Goal: Obtain resource: Obtain resource

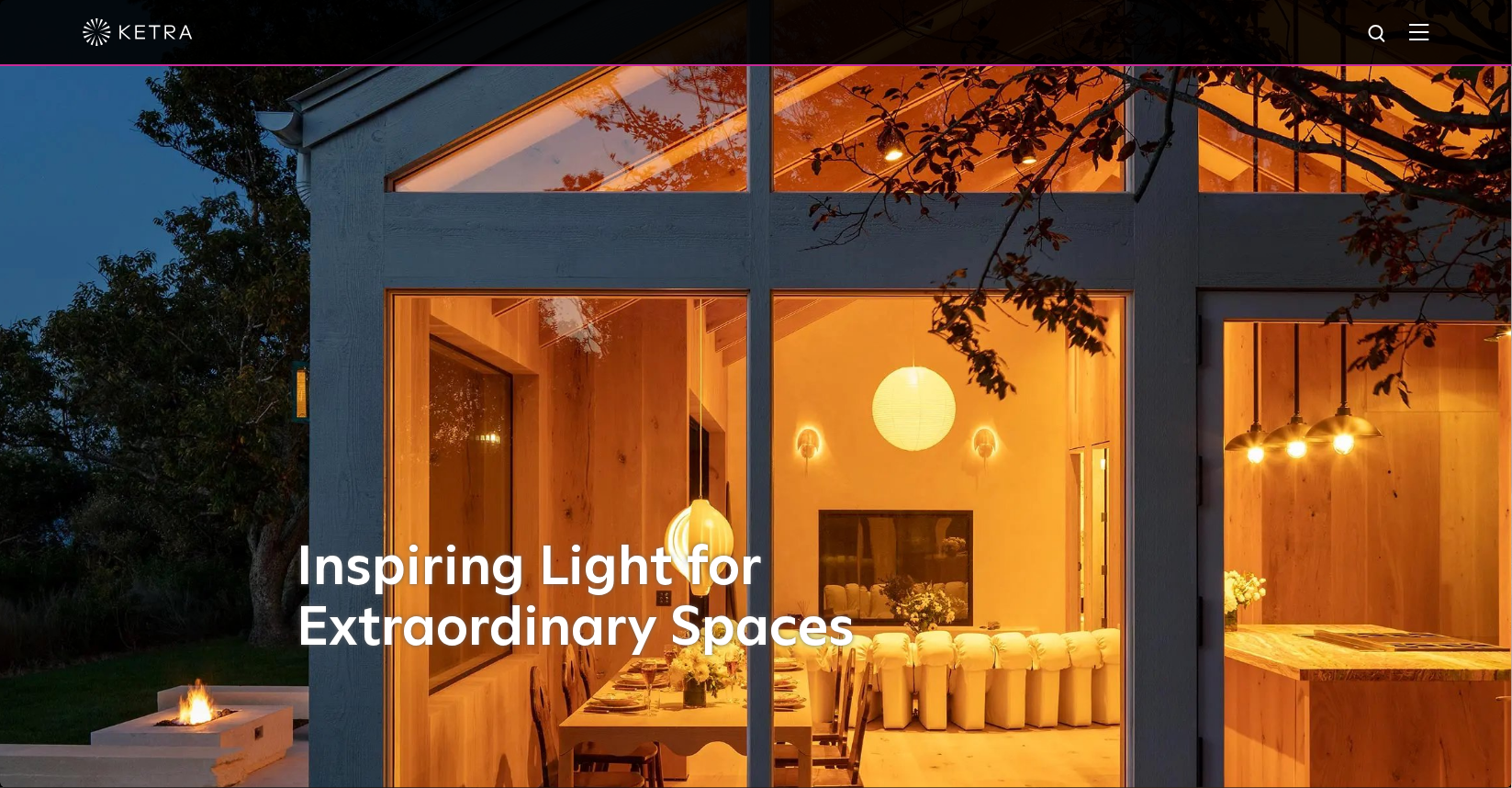
click at [1430, 41] on span at bounding box center [1419, 32] width 20 height 19
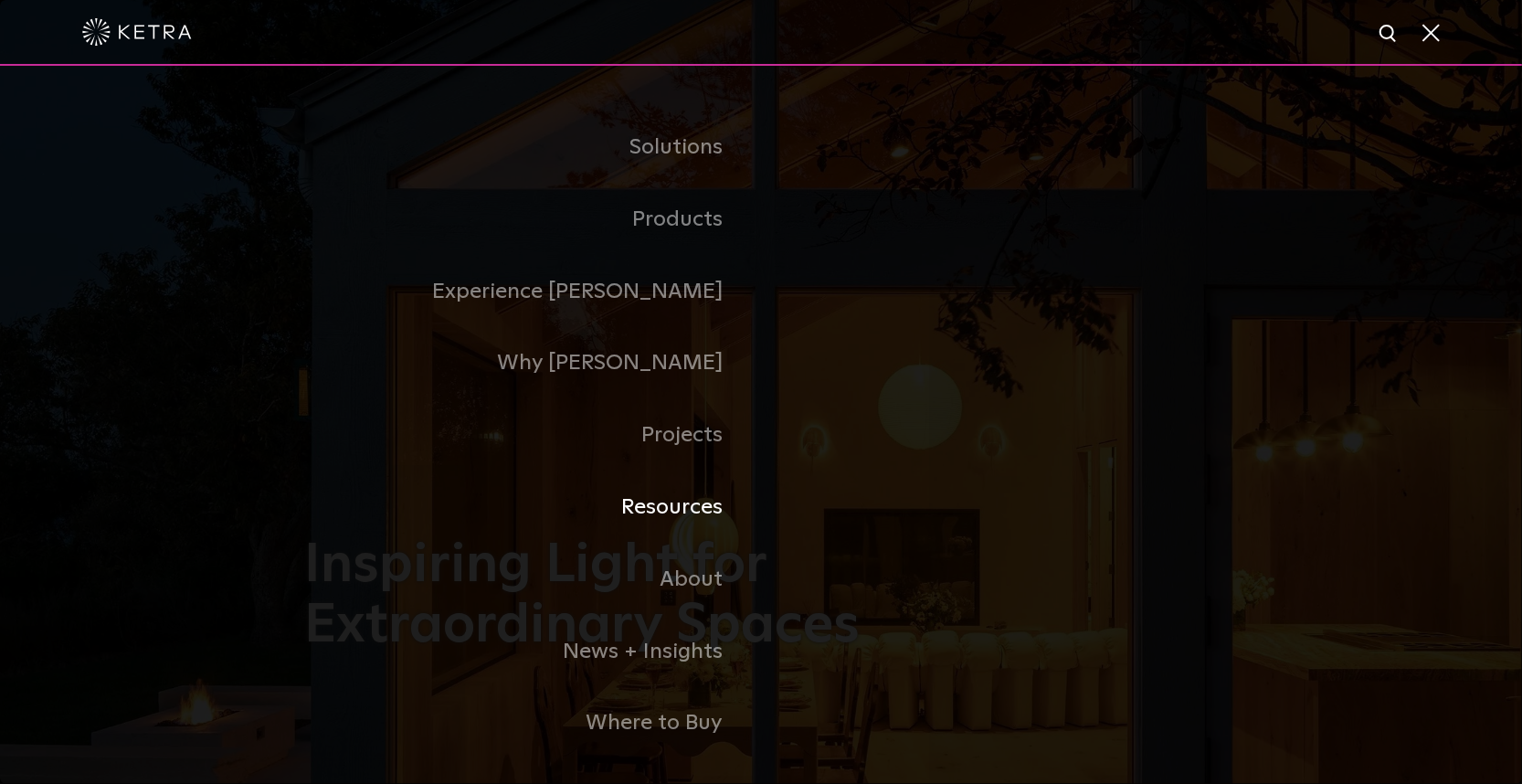
click at [695, 517] on link "Resources" at bounding box center [533, 507] width 457 height 73
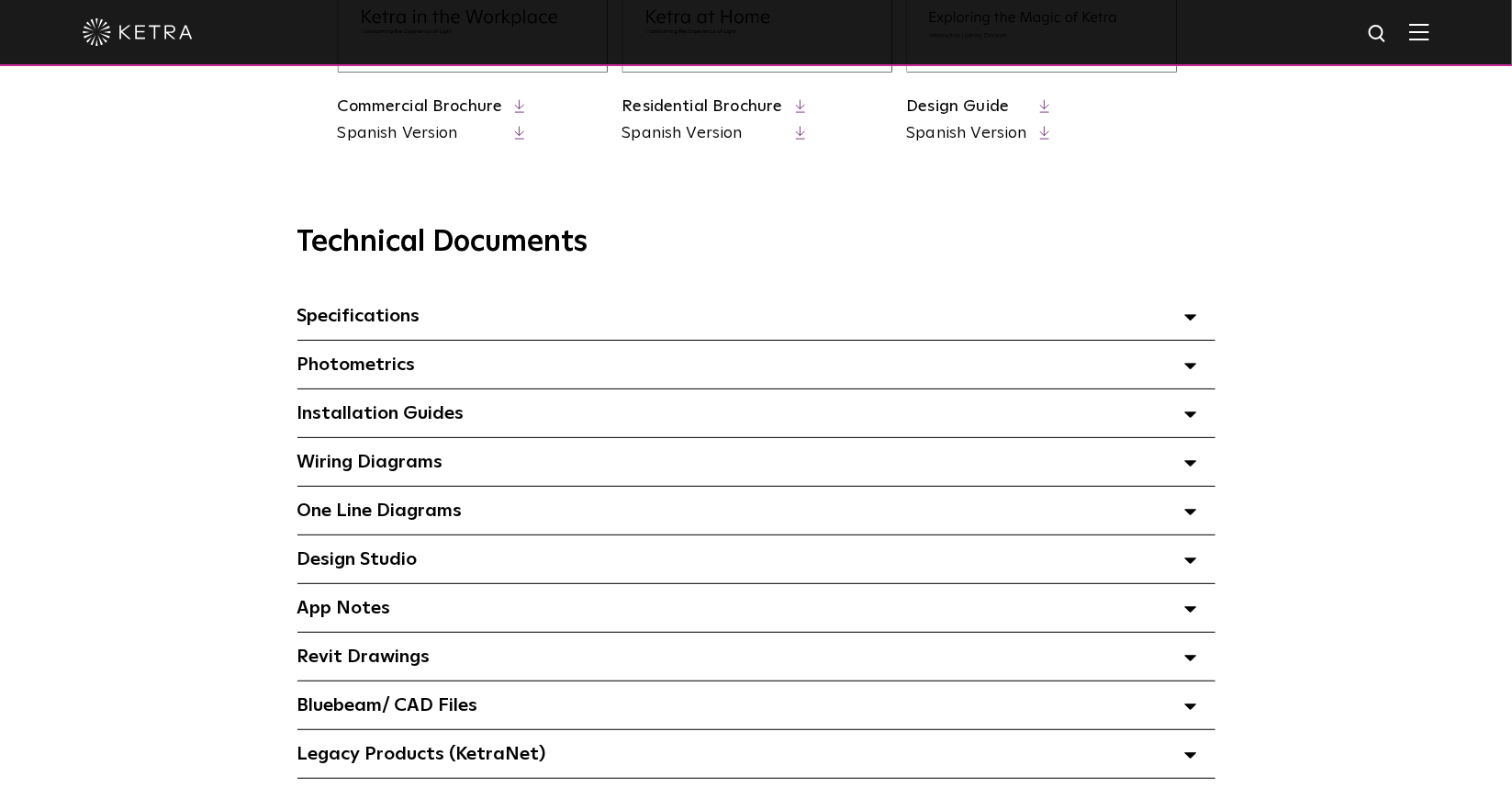
scroll to position [1148, 0]
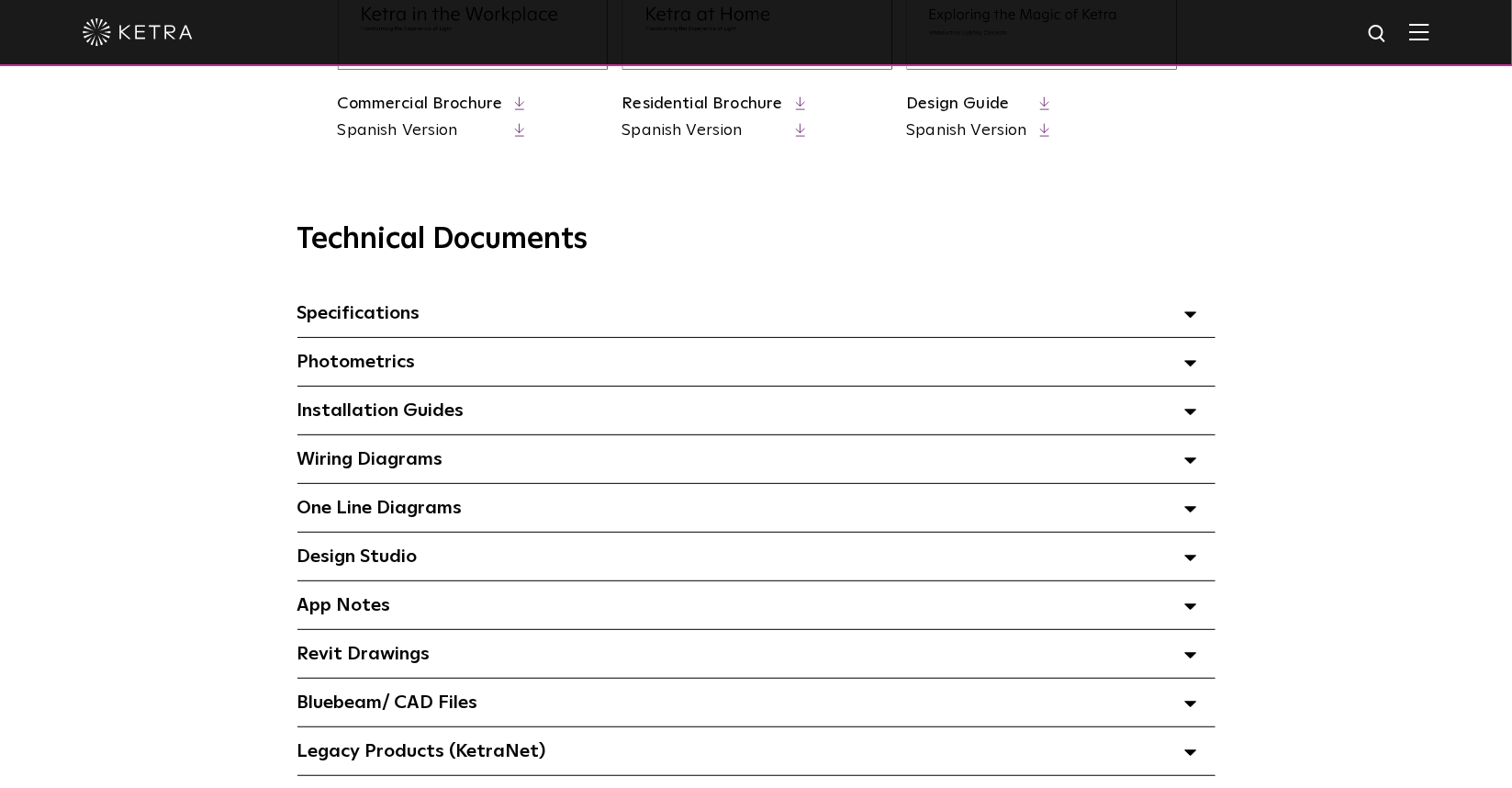
click at [402, 320] on span "Specifications Select checkboxes to use the bulk download option below" at bounding box center [359, 313] width 123 height 19
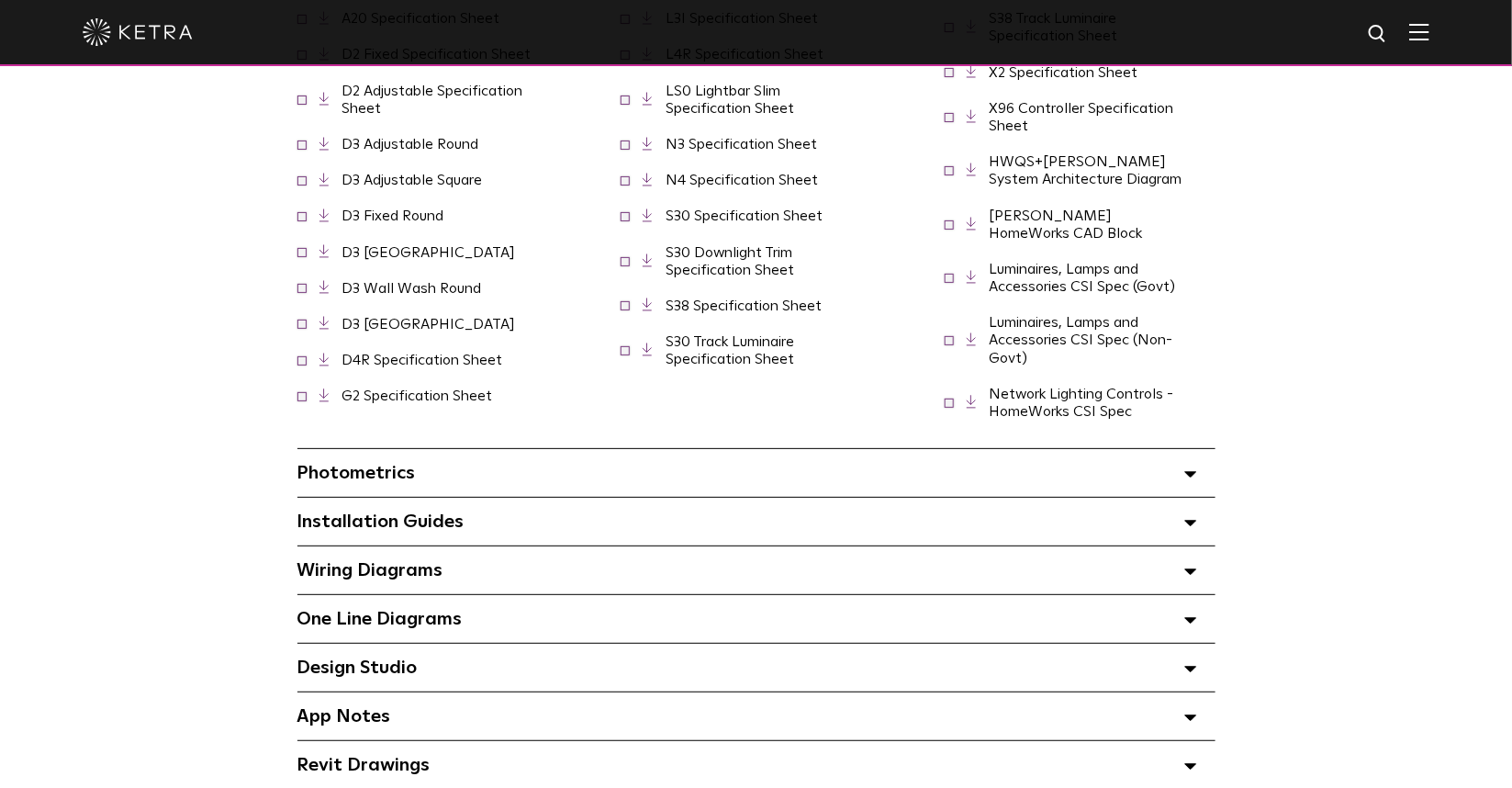
scroll to position [1492, 0]
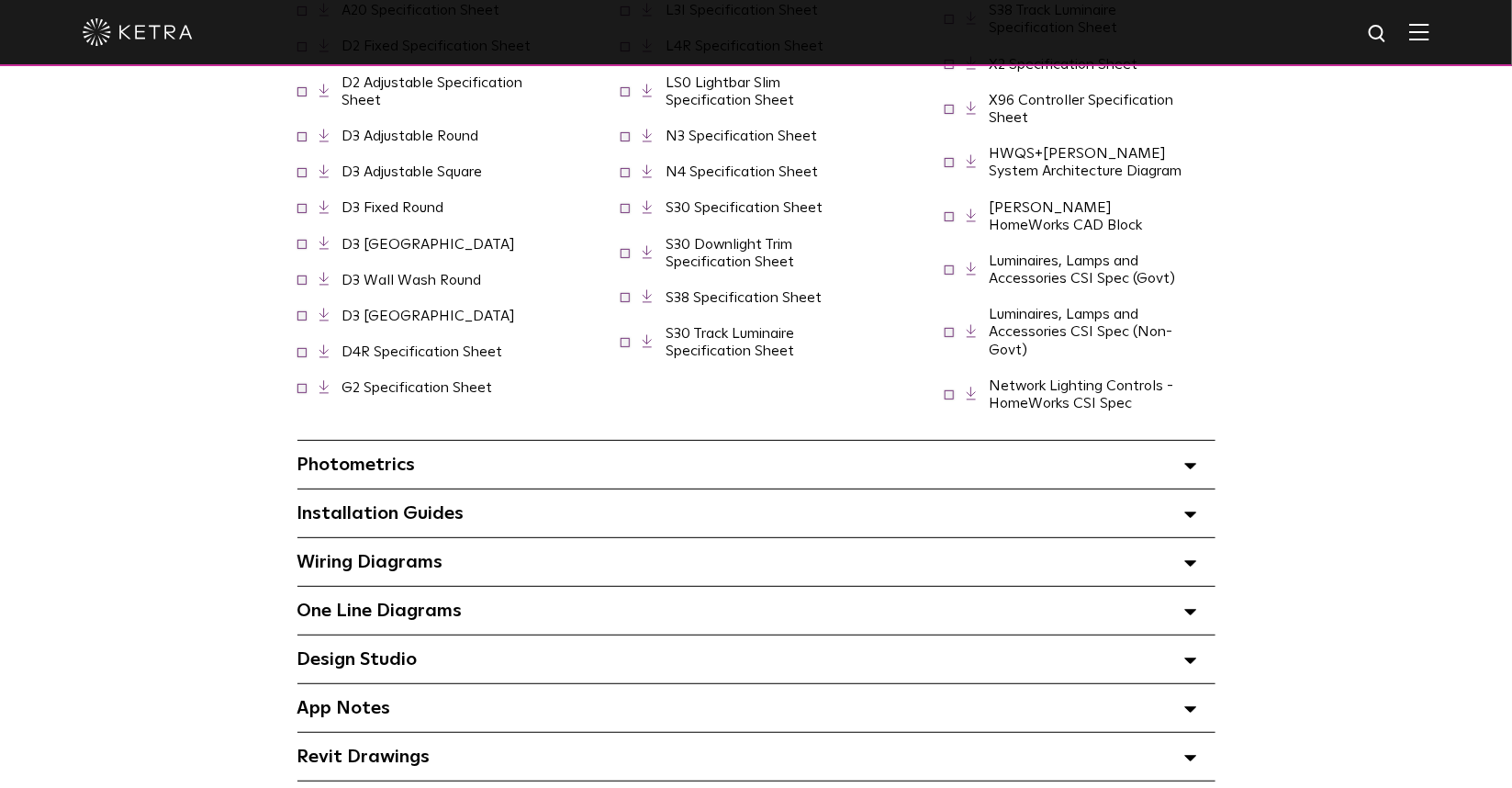
click at [368, 456] on span "Photometrics Select checkboxes to use the bulk download option below" at bounding box center [357, 465] width 118 height 19
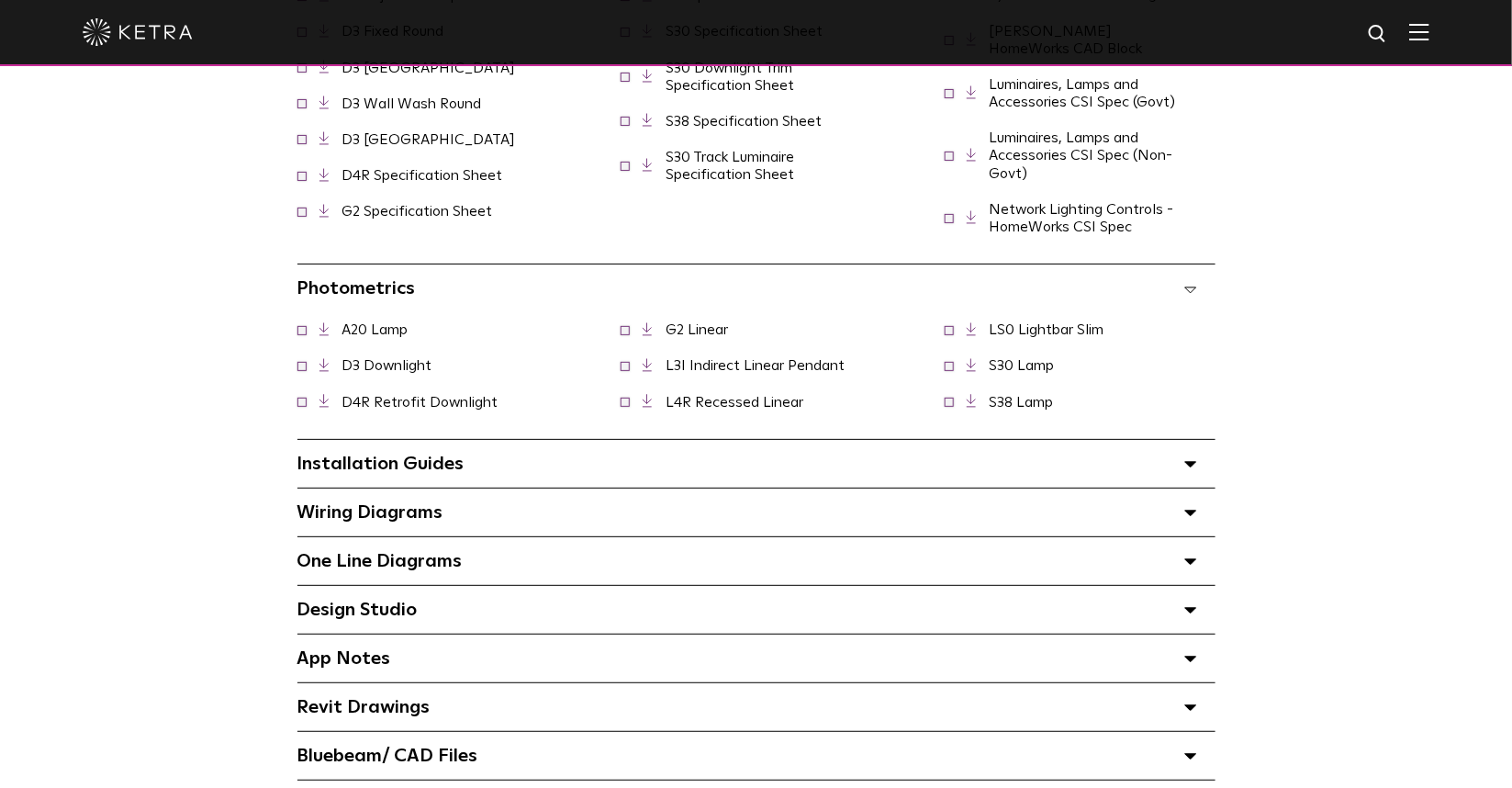
scroll to position [1607, 0]
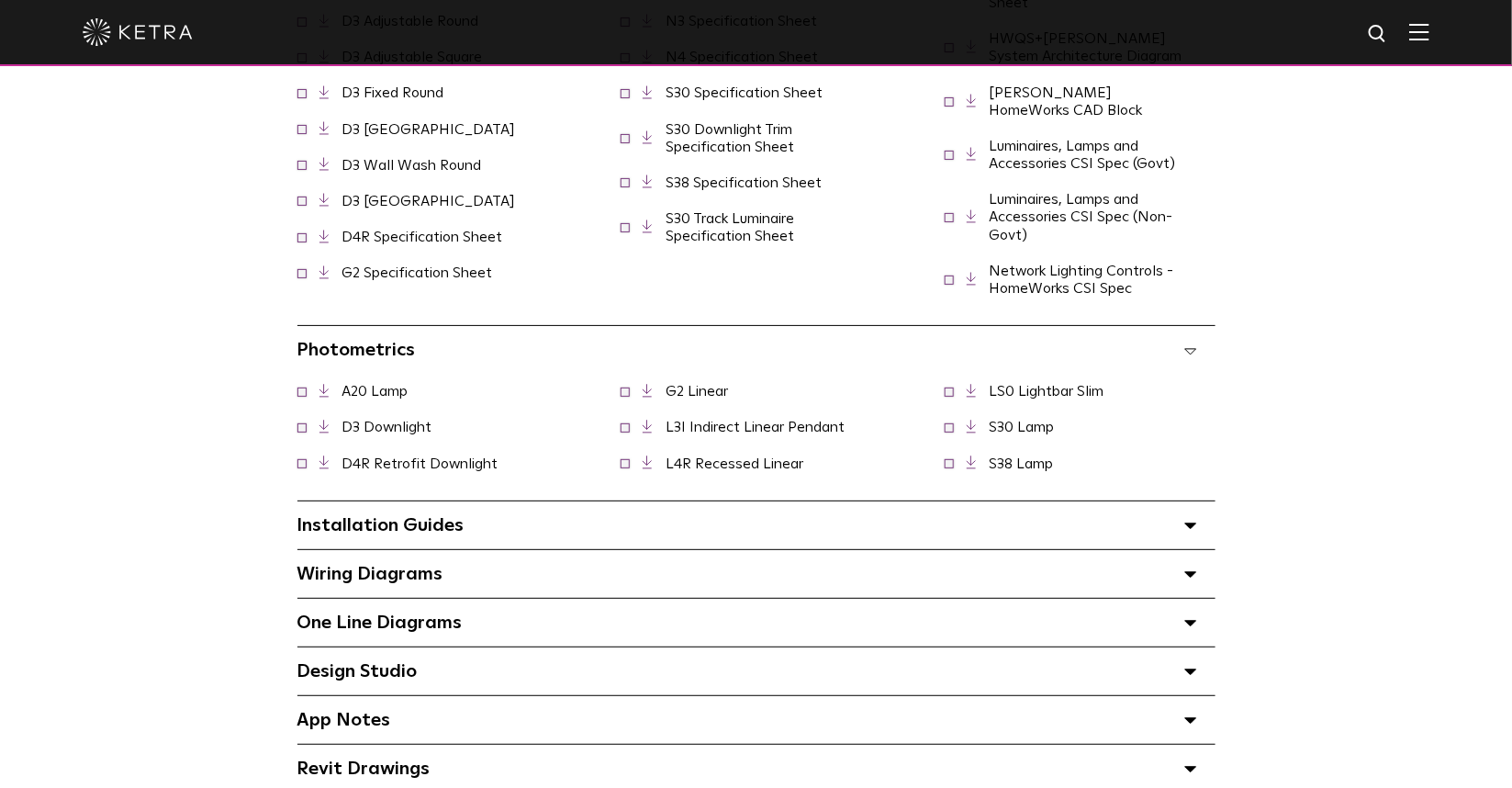
click at [432, 516] on span "Installation Guides Select checkboxes to use the bulk download option below" at bounding box center [381, 525] width 167 height 19
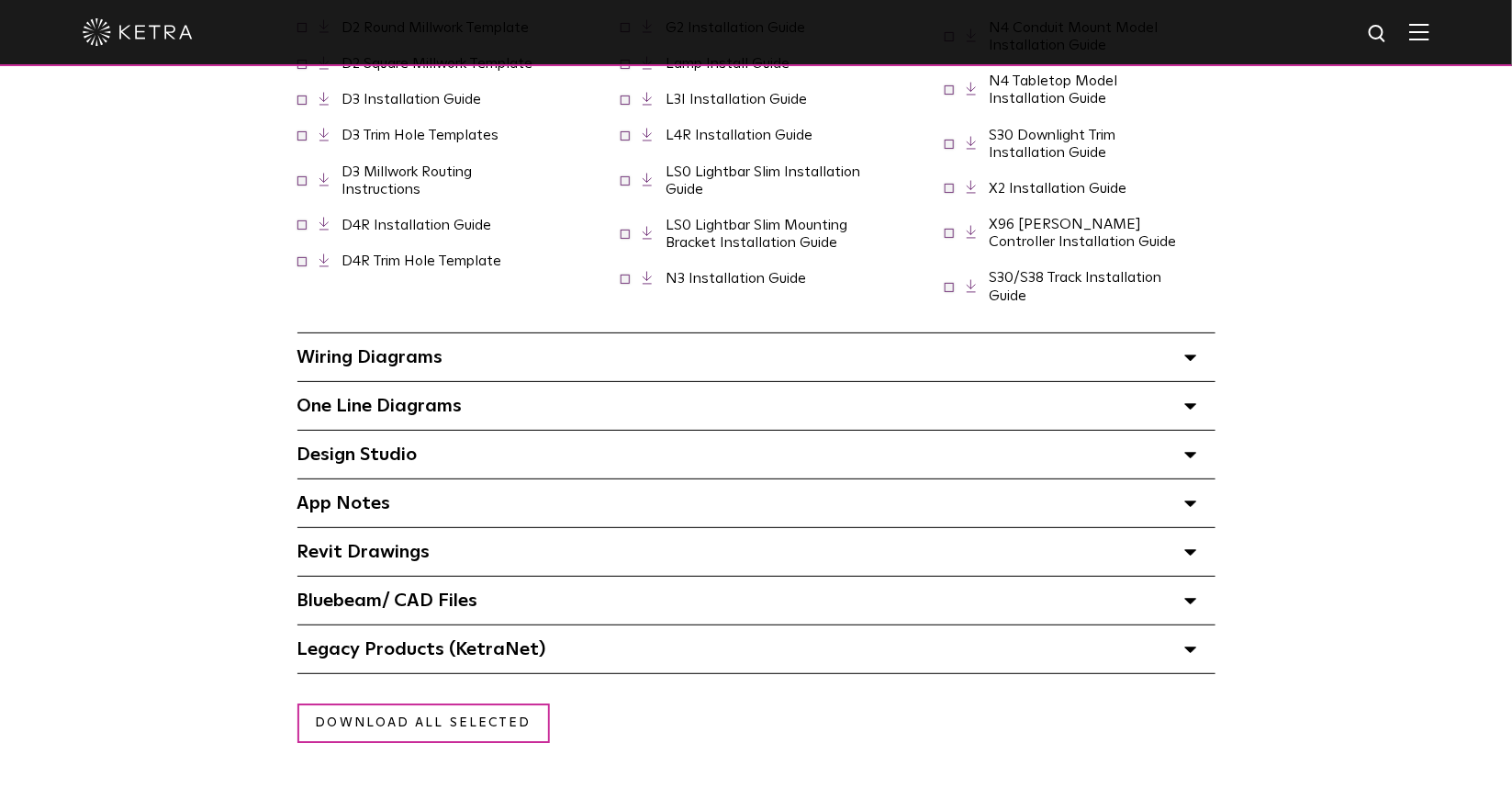
scroll to position [2181, 0]
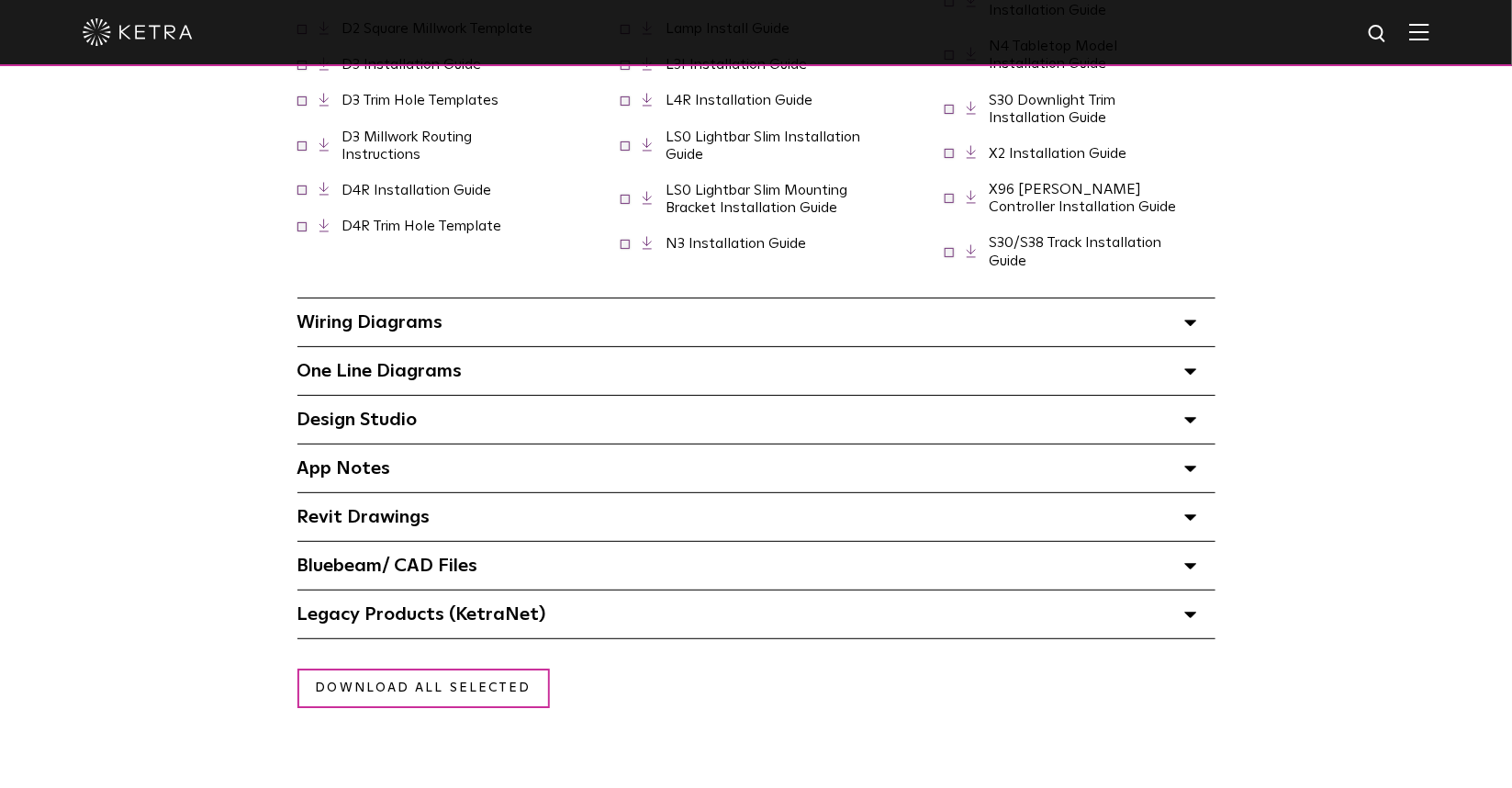
click at [422, 320] on span "Wiring Diagrams Select checkboxes to use the bulk download option below" at bounding box center [371, 322] width 146 height 19
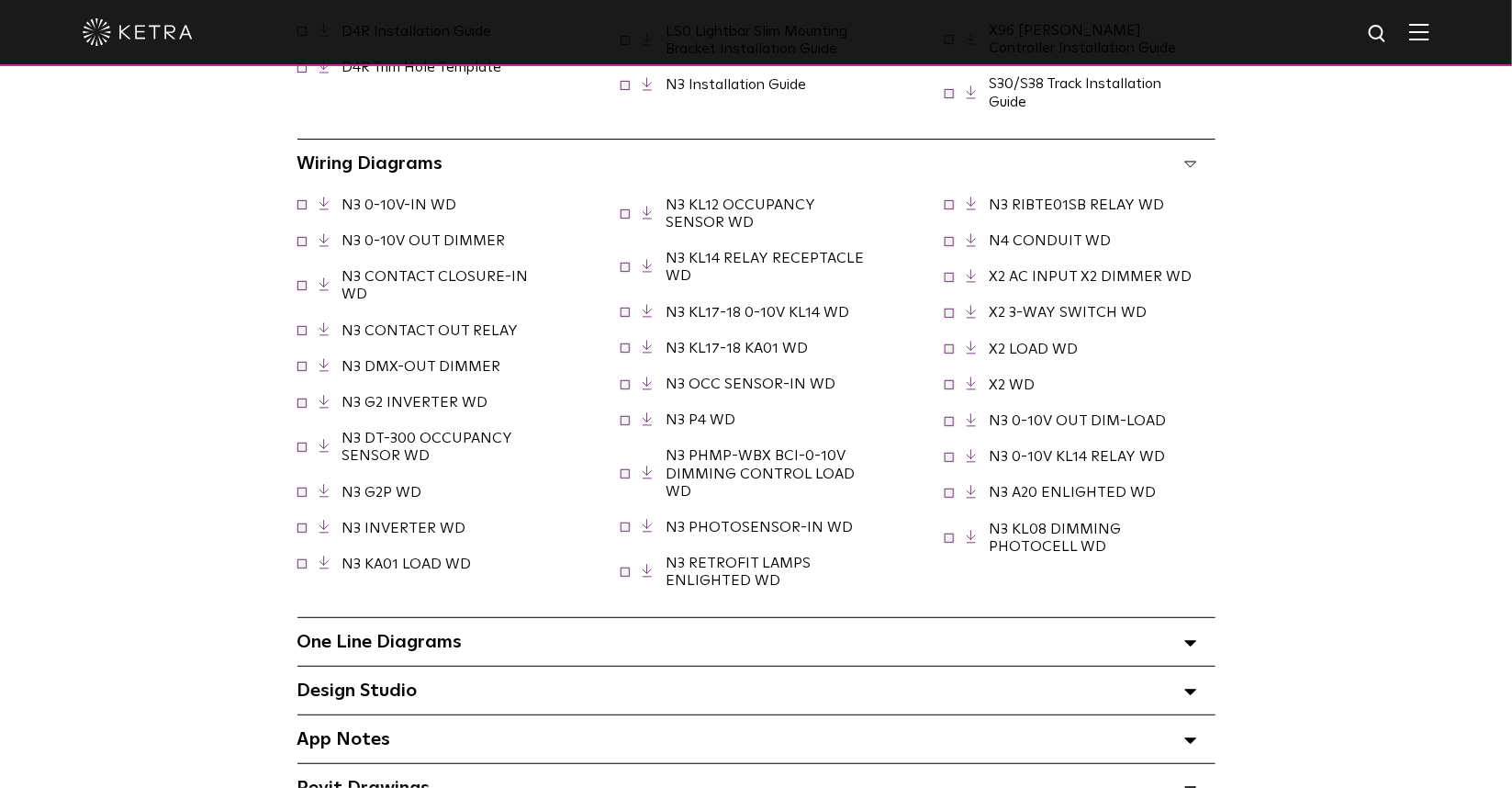
scroll to position [2525, 0]
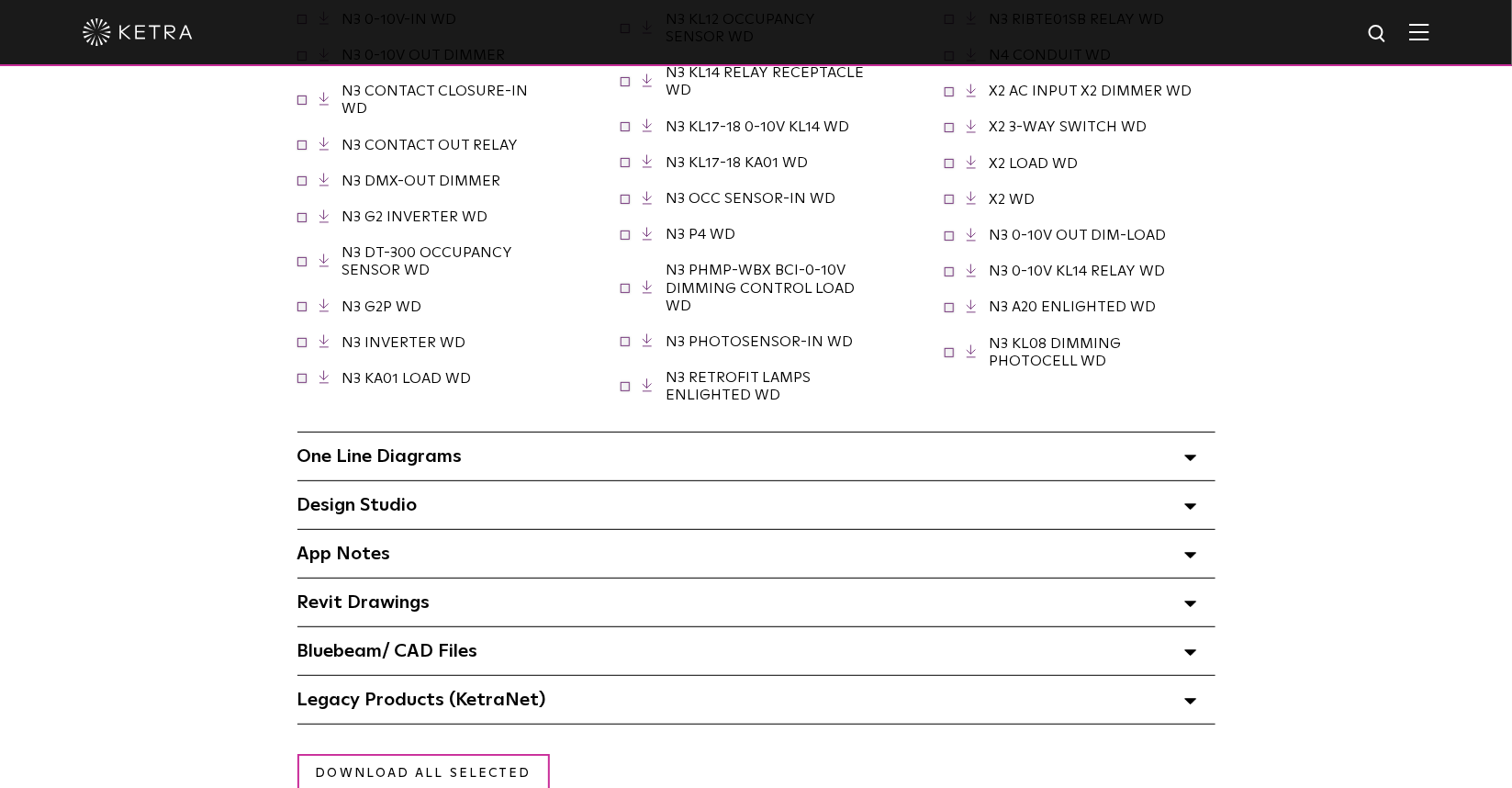
click at [433, 447] on span "One Line Diagrams Select checkboxes to use the bulk download option below" at bounding box center [381, 456] width 166 height 19
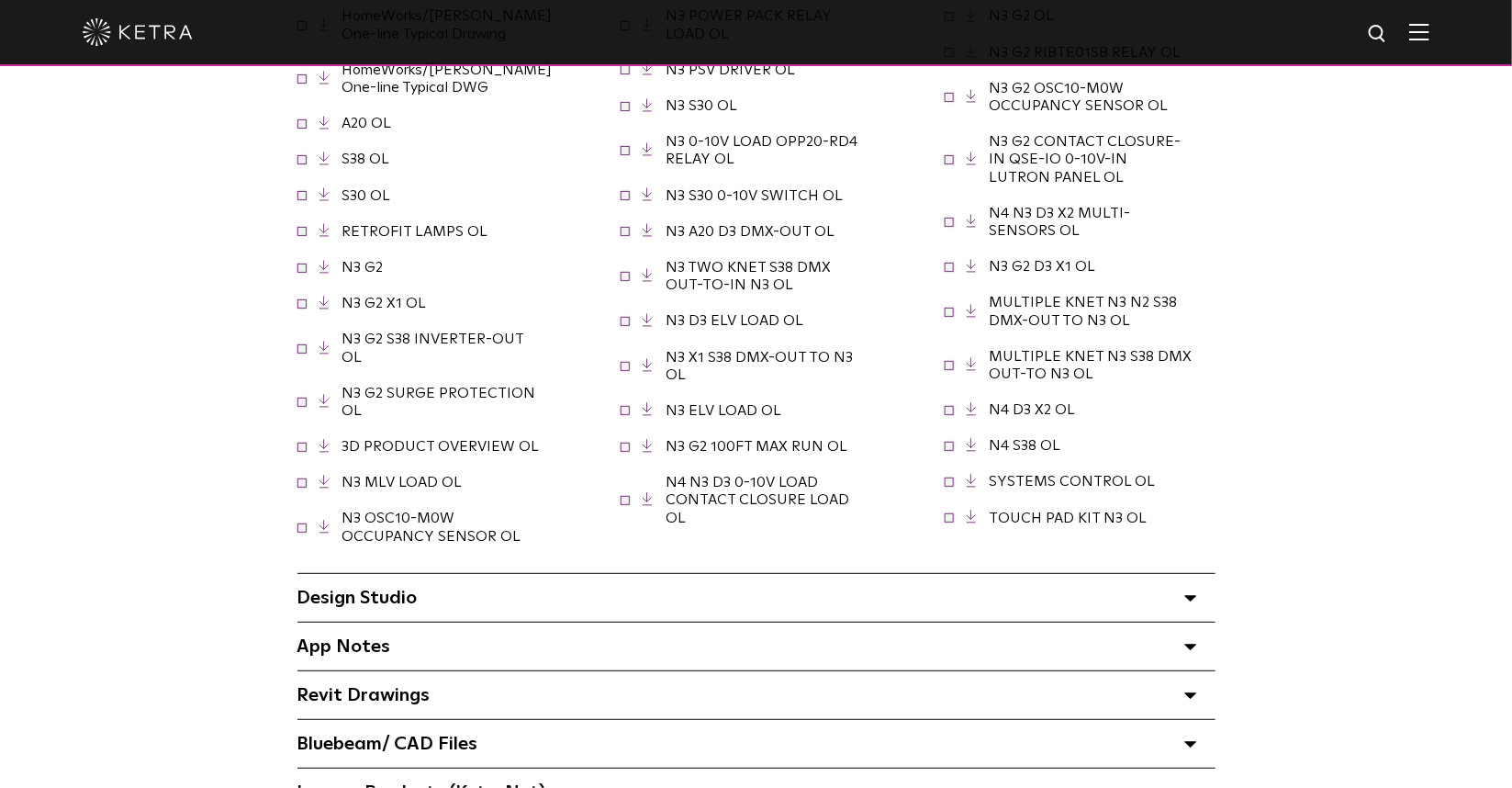
scroll to position [3099, 0]
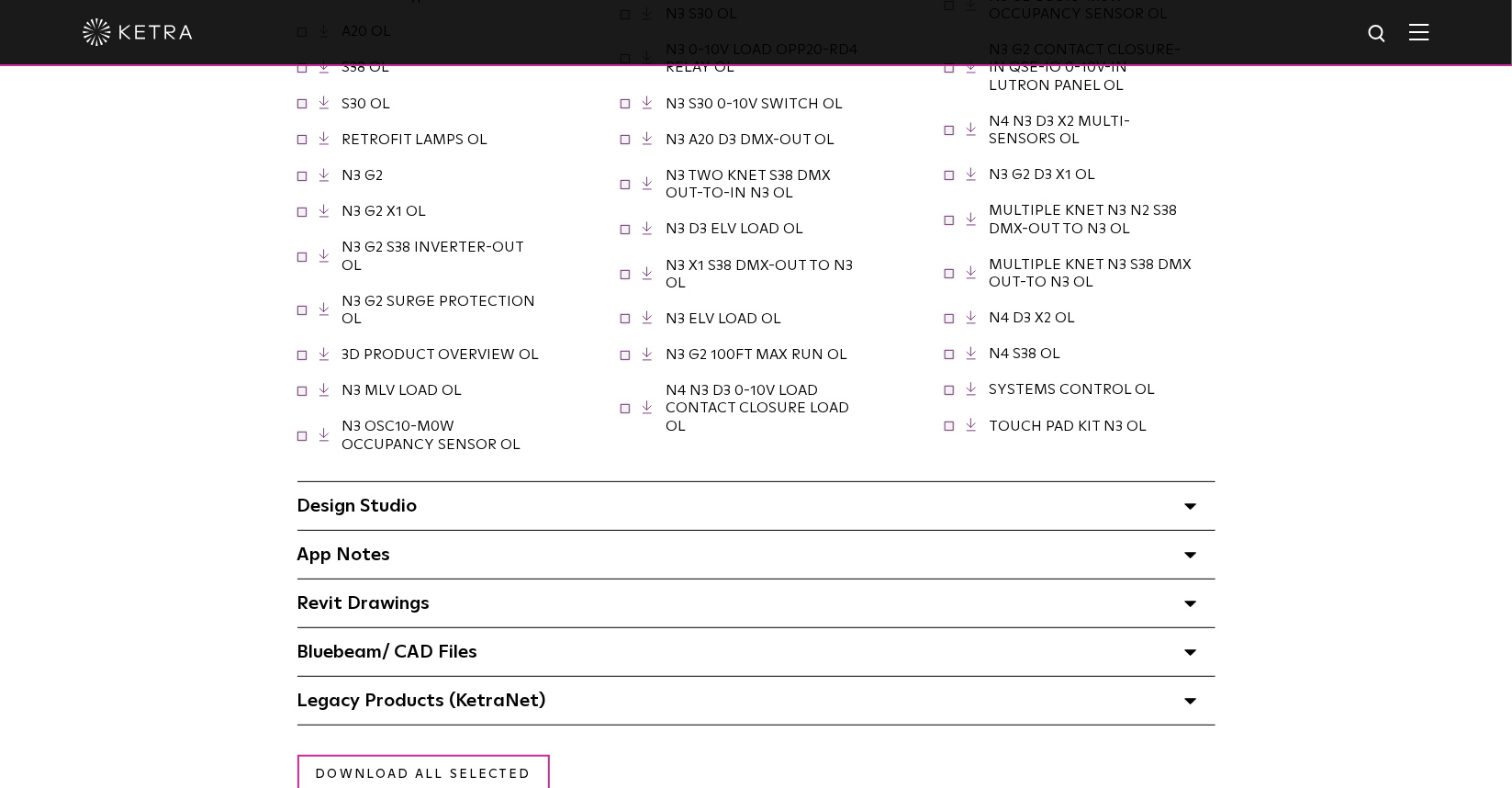
click at [414, 497] on span "Design Studio Select checkboxes to use the bulk download option below" at bounding box center [358, 506] width 120 height 19
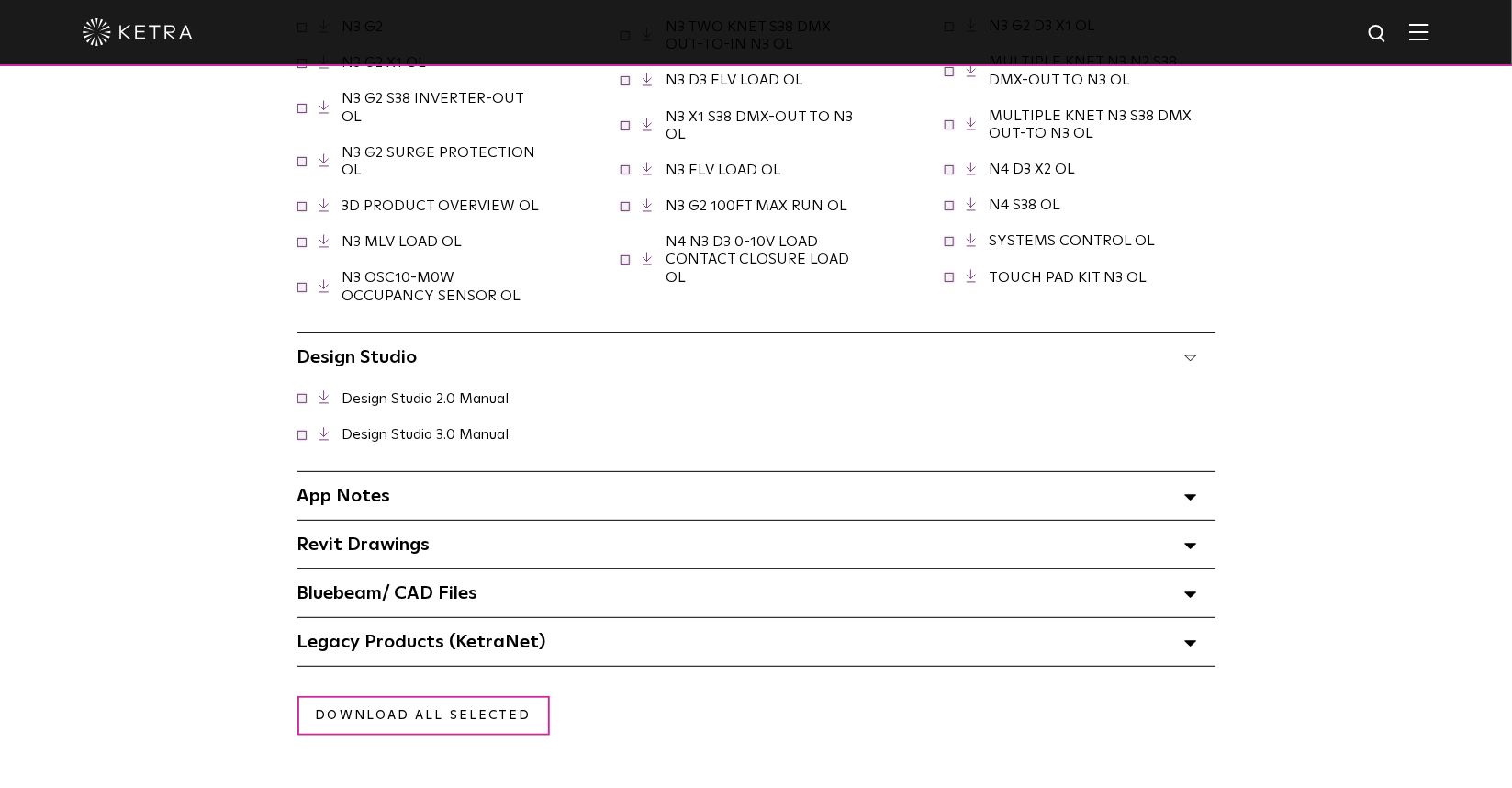
scroll to position [3329, 0]
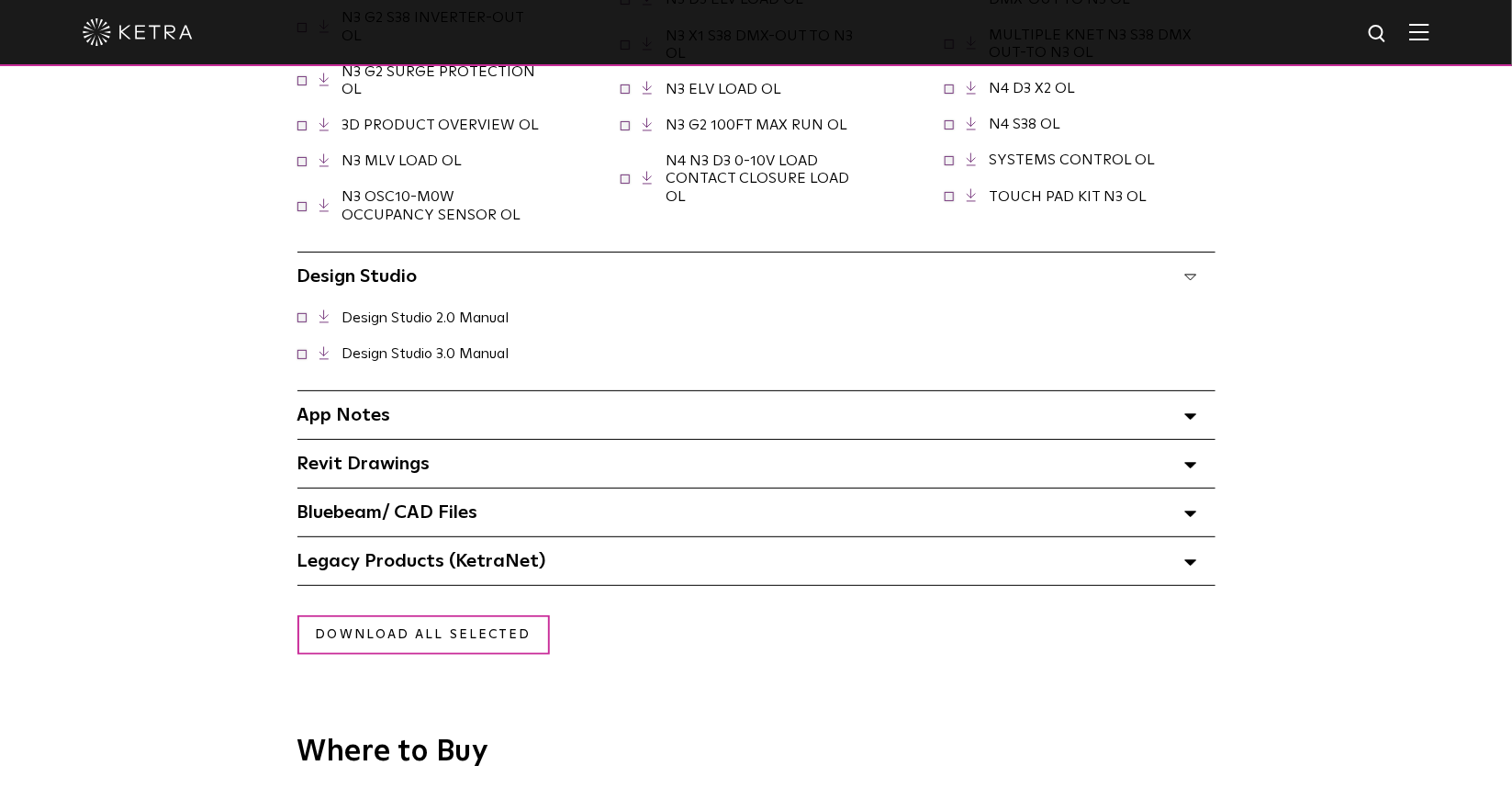
click at [401, 392] on div "App Notes Select checkboxes to use the bulk download option below" at bounding box center [756, 415] width 918 height 47
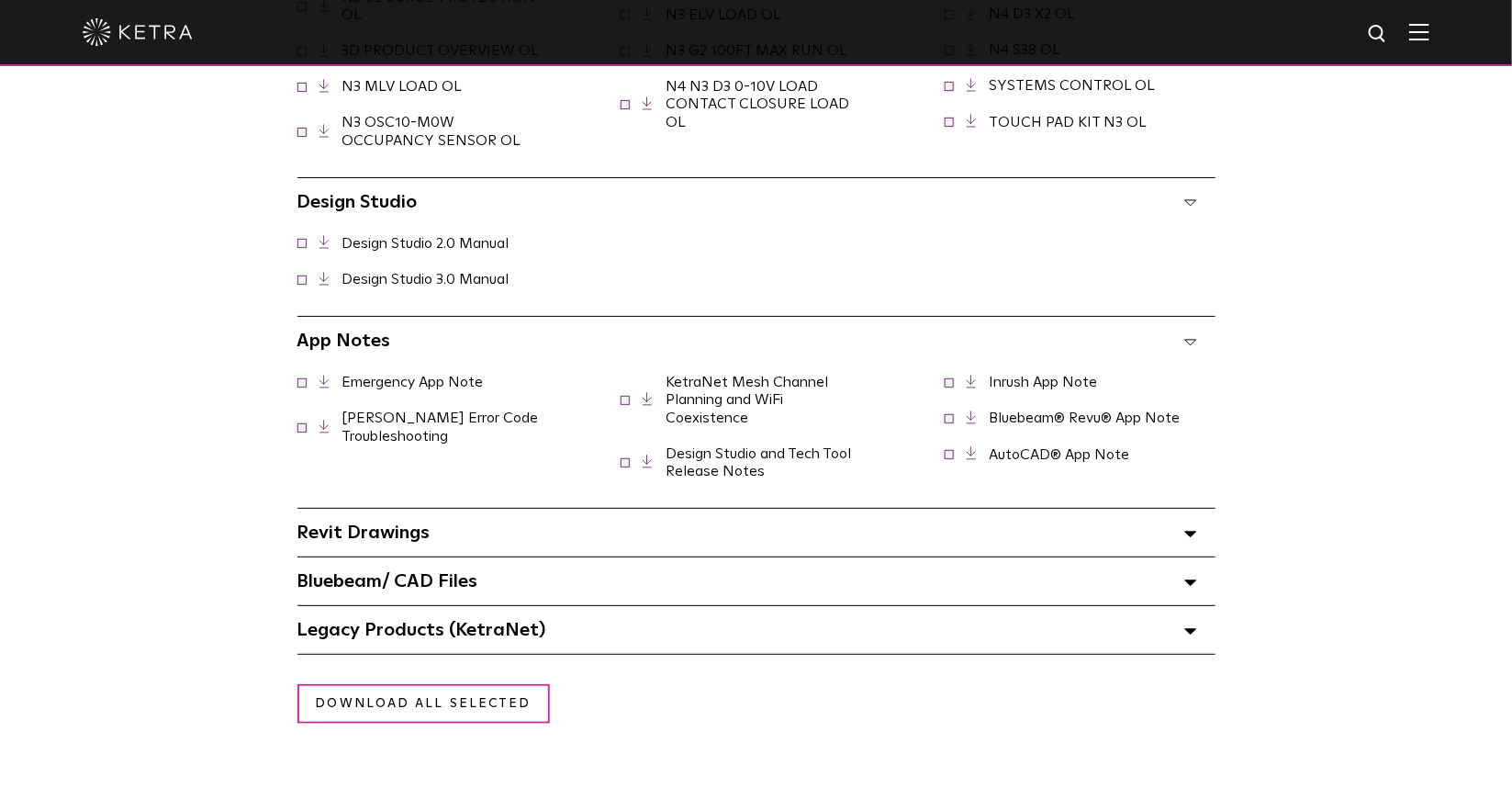
scroll to position [3558, 0]
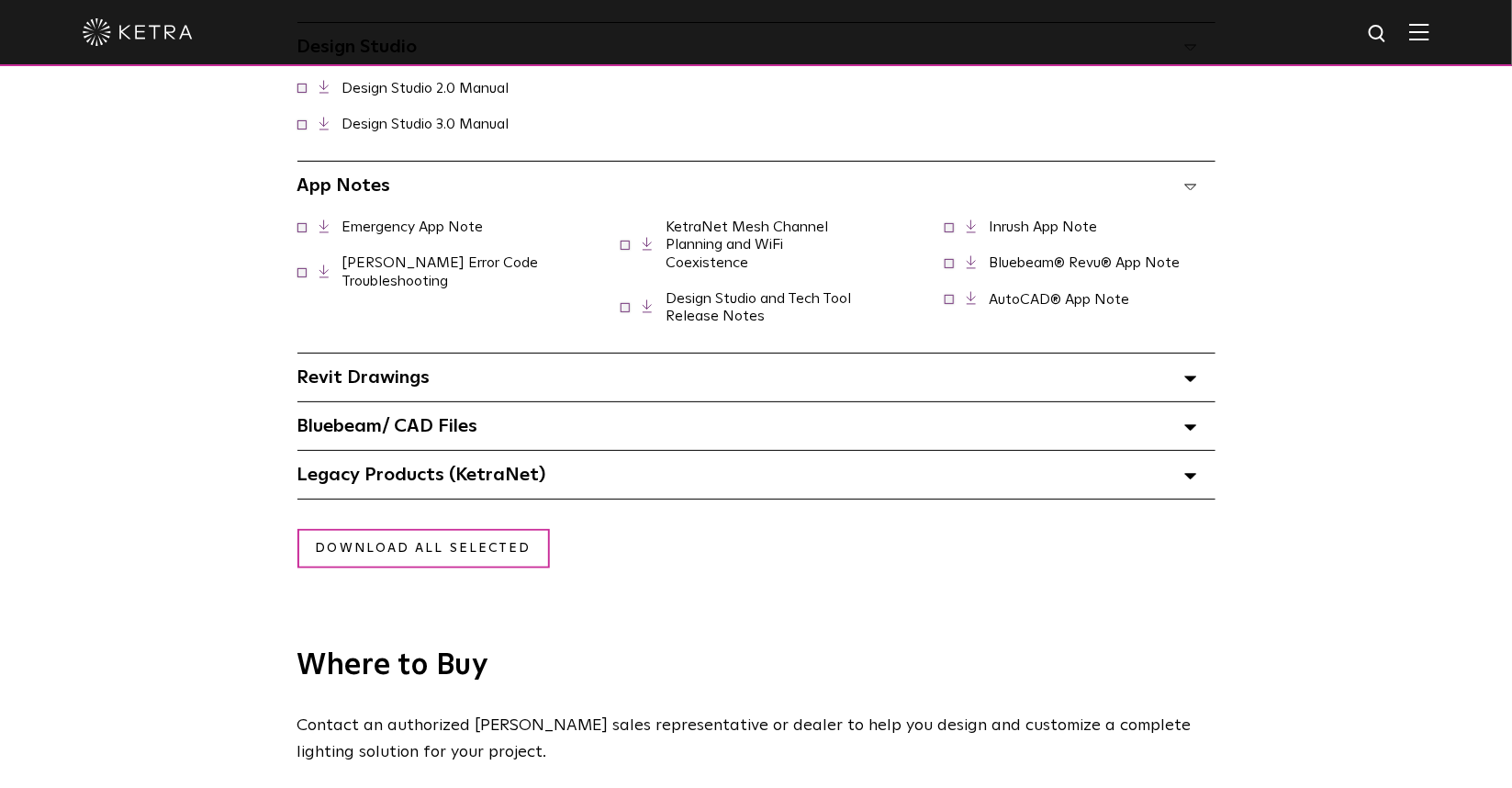
click at [396, 368] on span "Revit Drawings Select checkboxes to use the bulk download option below" at bounding box center [364, 377] width 133 height 19
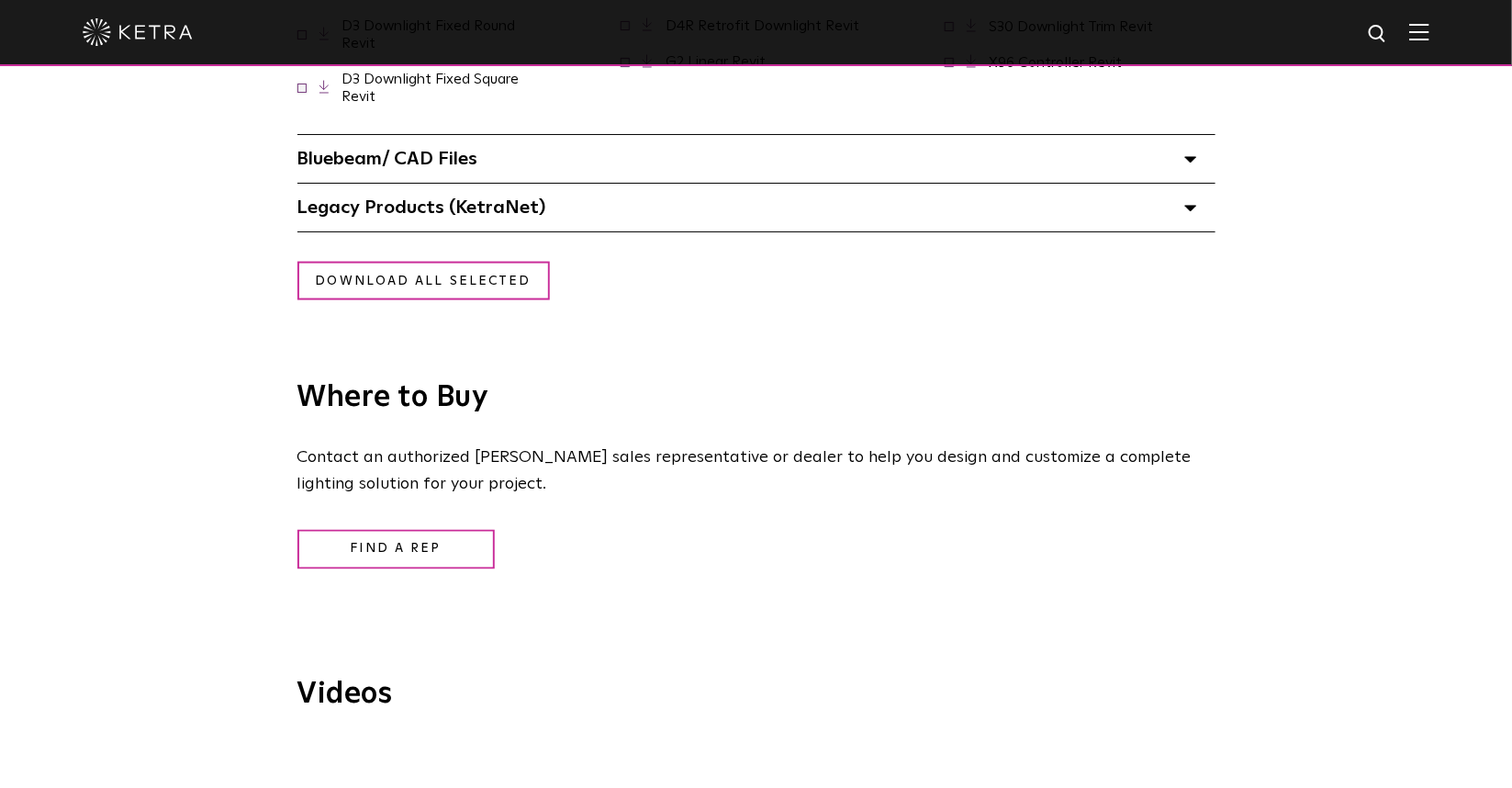
scroll to position [3903, 0]
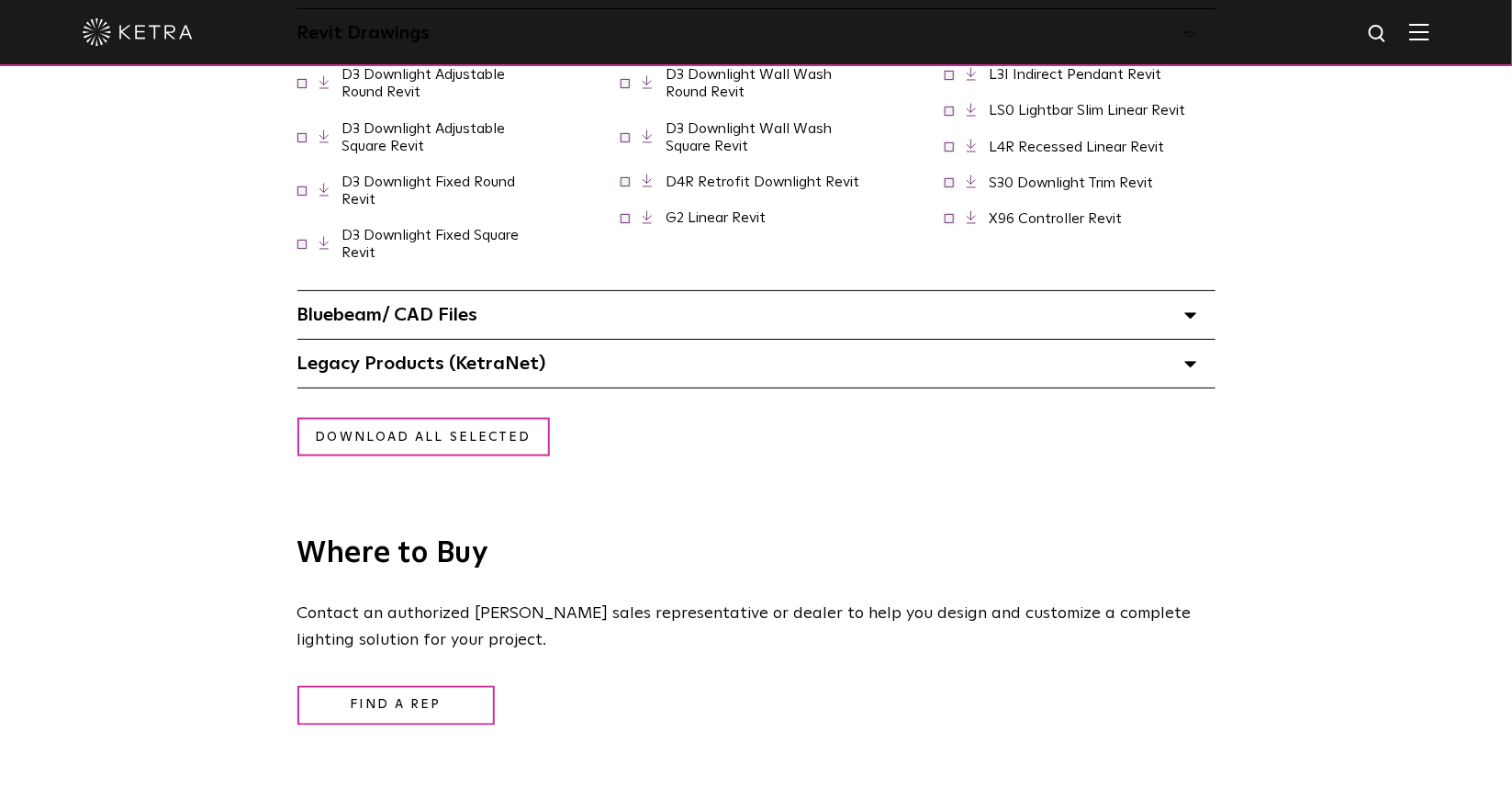
click at [538, 306] on div "Bluebeam/ CAD Files" at bounding box center [756, 315] width 918 height 47
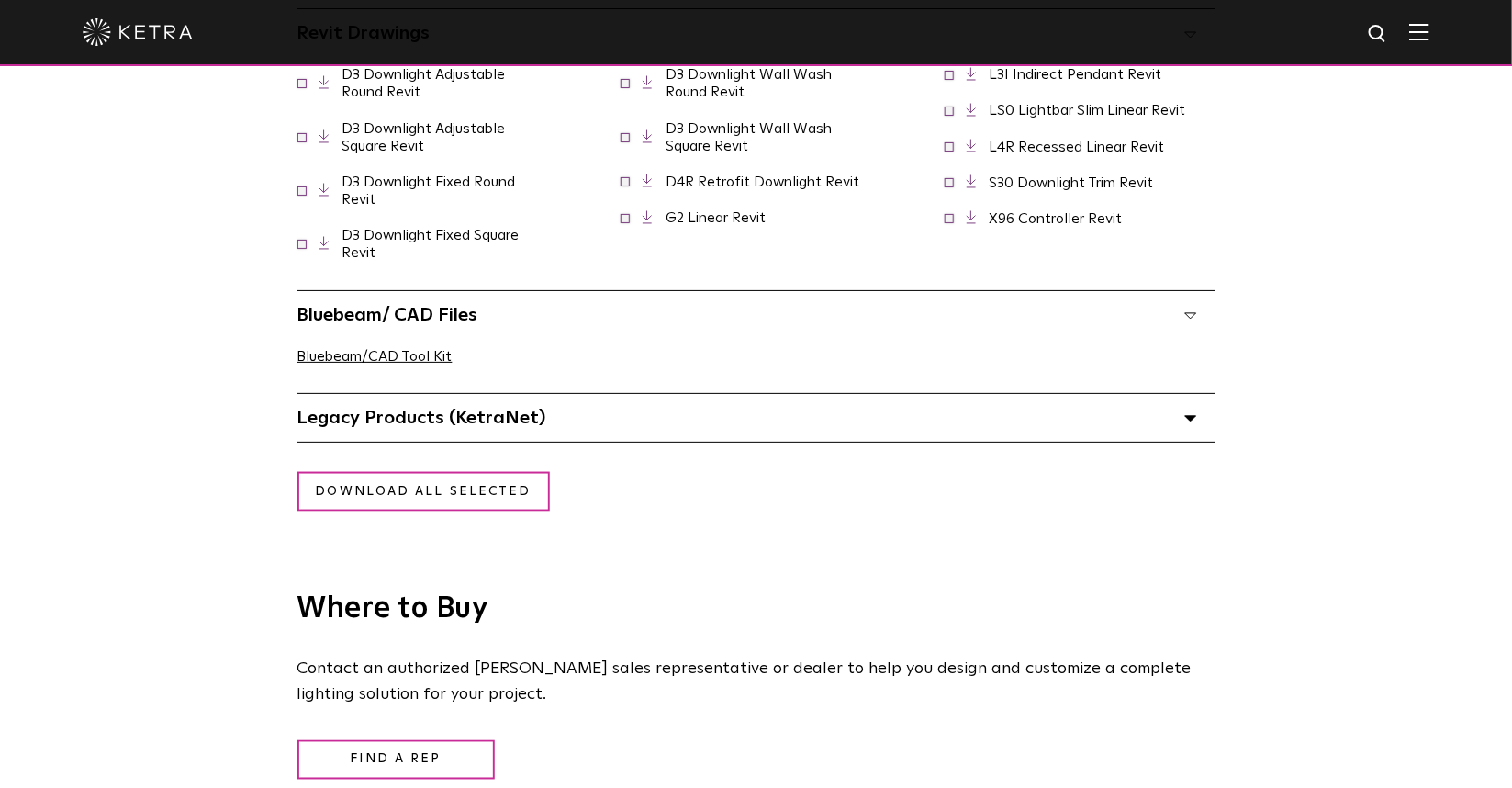
click at [526, 408] on span "Legacy Products (KetraNet) Select checkboxes to use the bulk download option be…" at bounding box center [422, 417] width 249 height 19
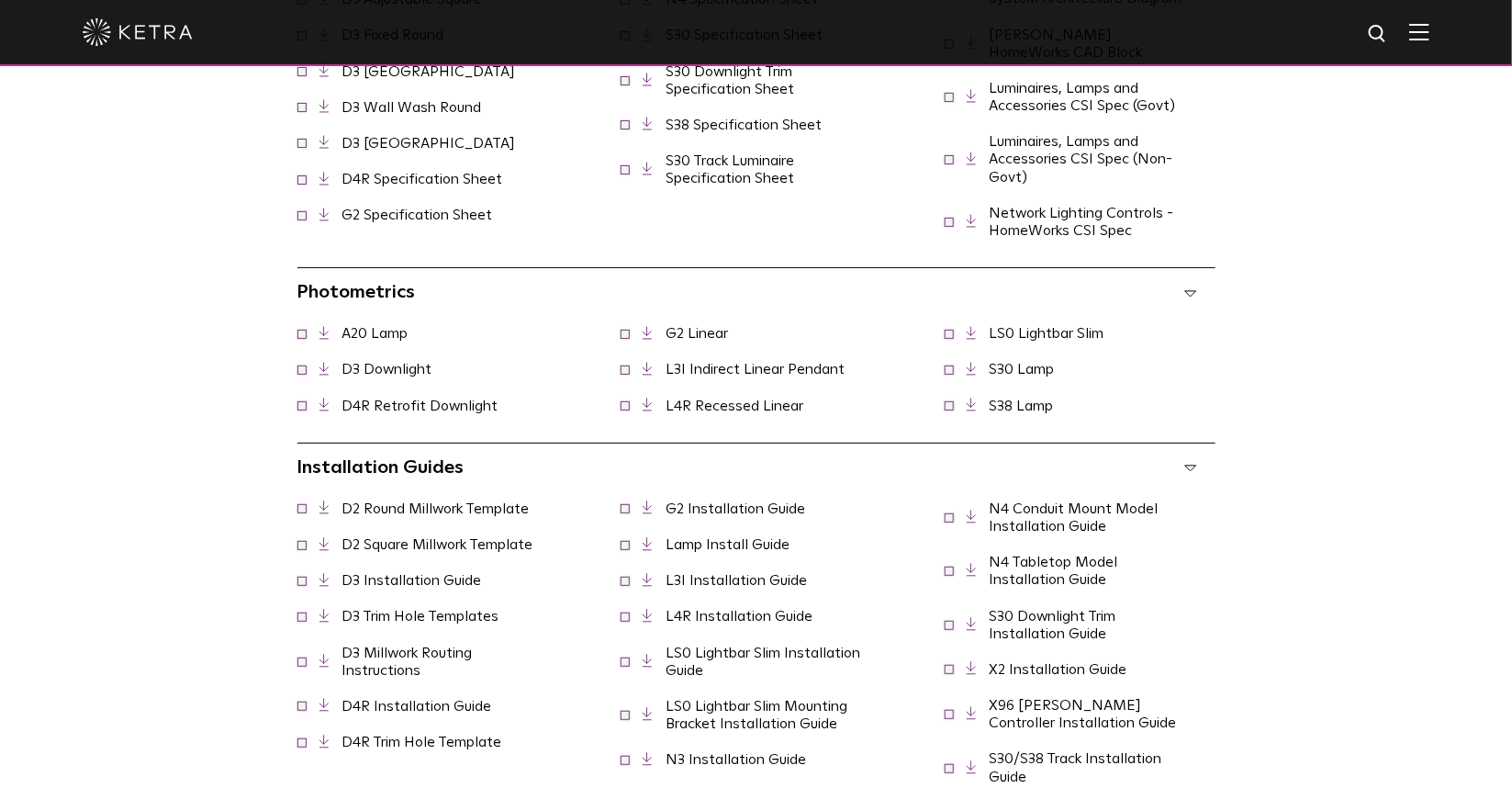
scroll to position [1722, 0]
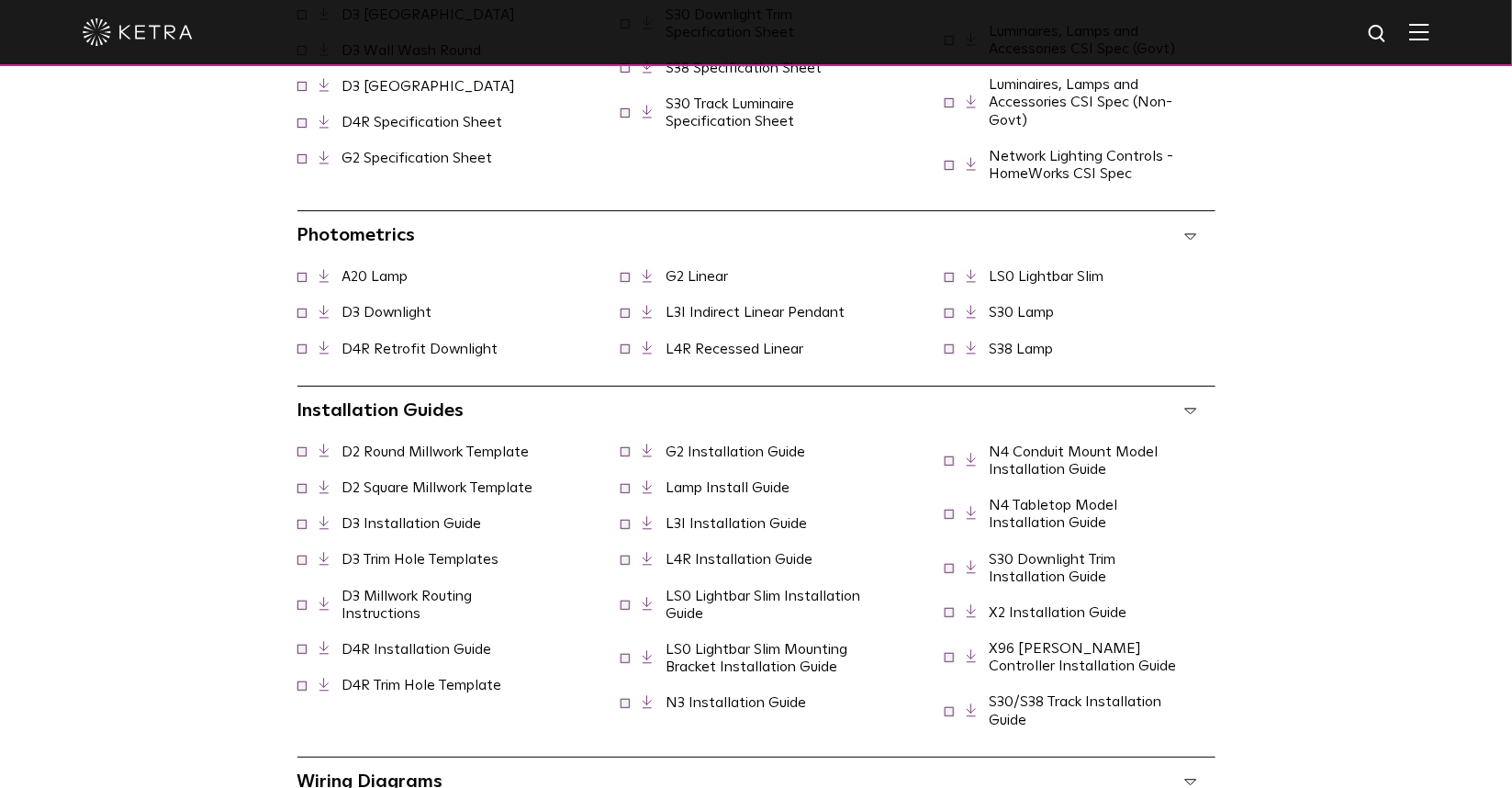
click at [401, 305] on link "D3 Downlight" at bounding box center [387, 312] width 90 height 15
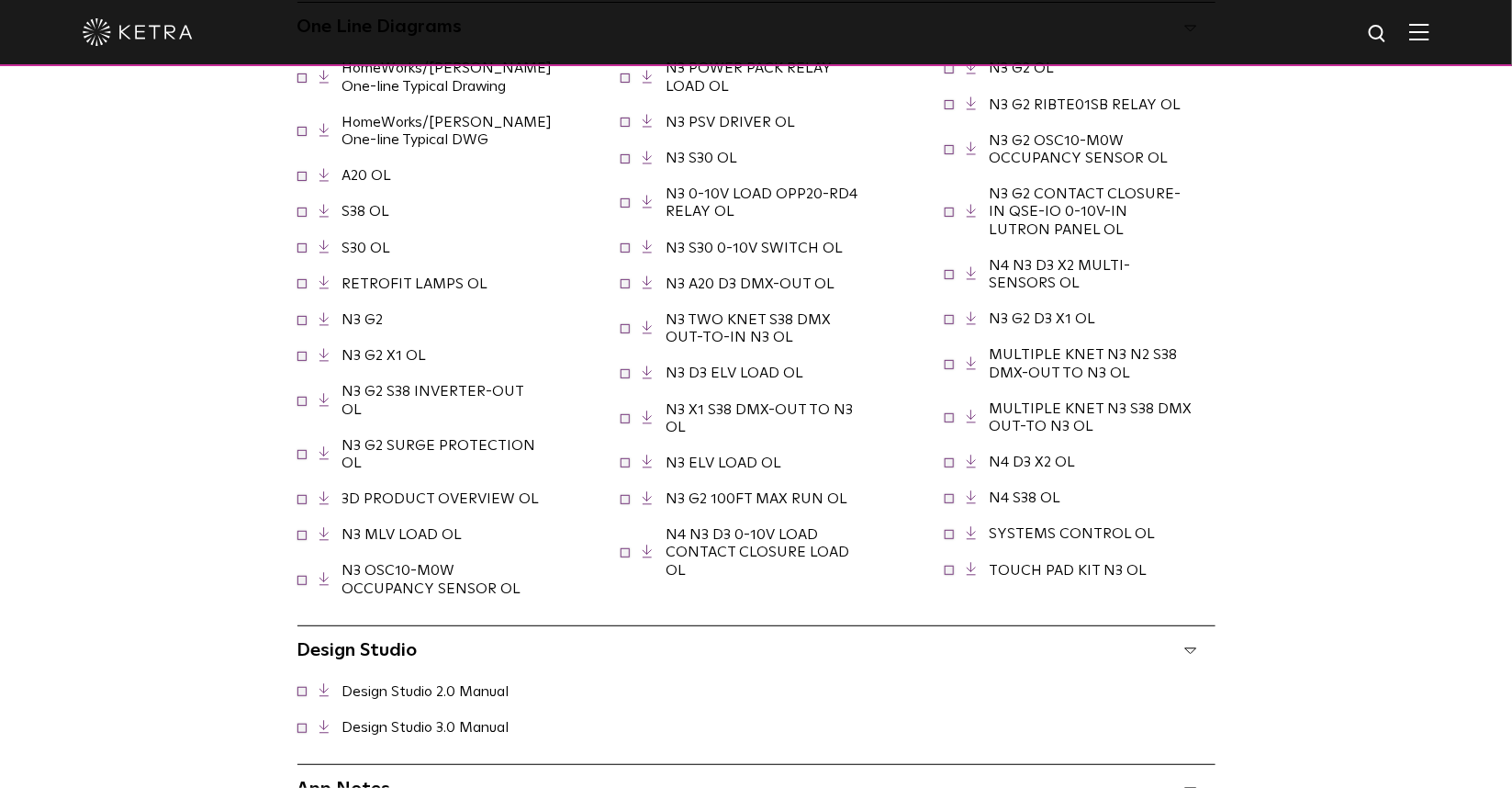
scroll to position [2832, 0]
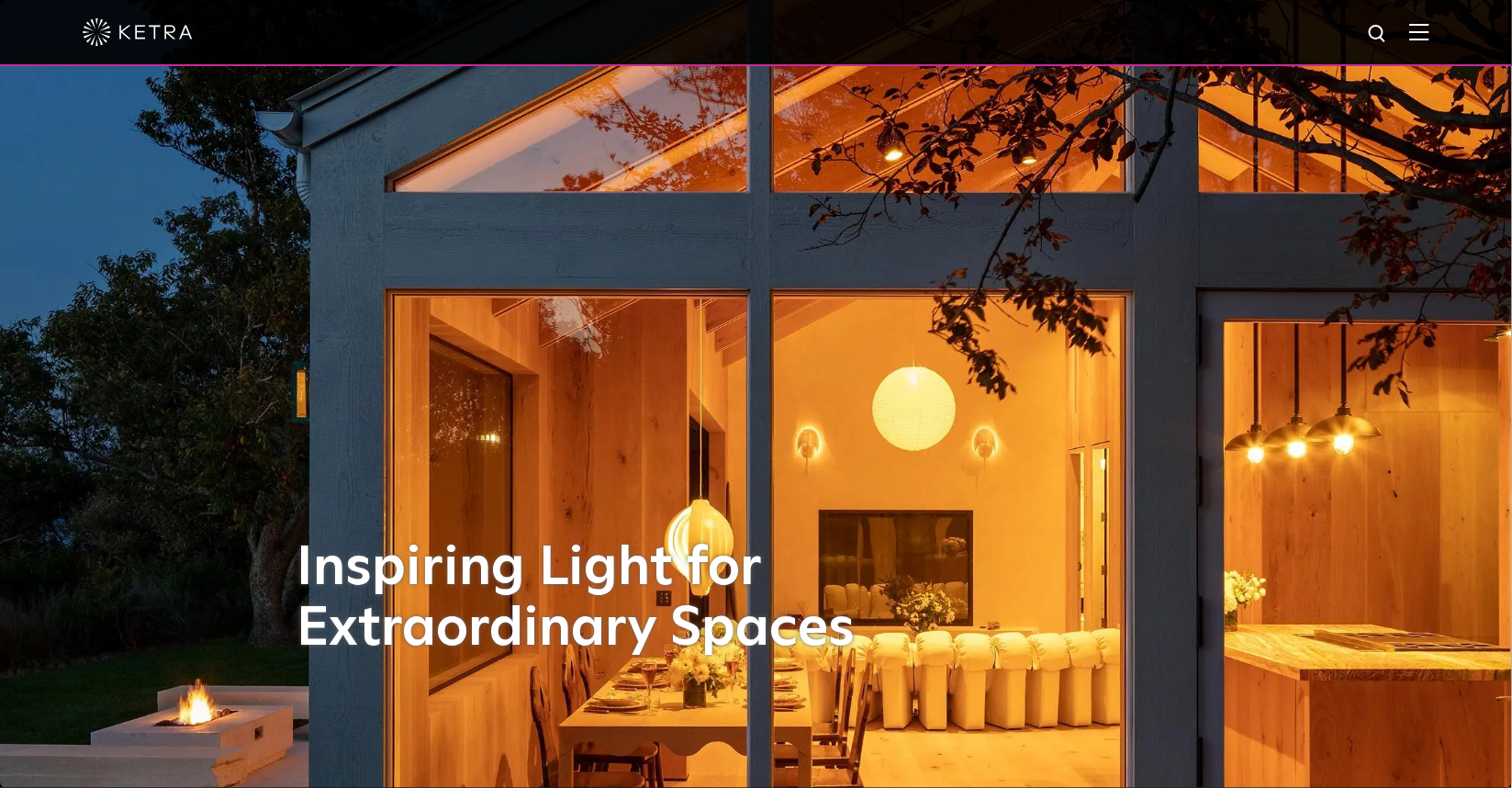
click at [1430, 41] on span at bounding box center [1419, 32] width 20 height 19
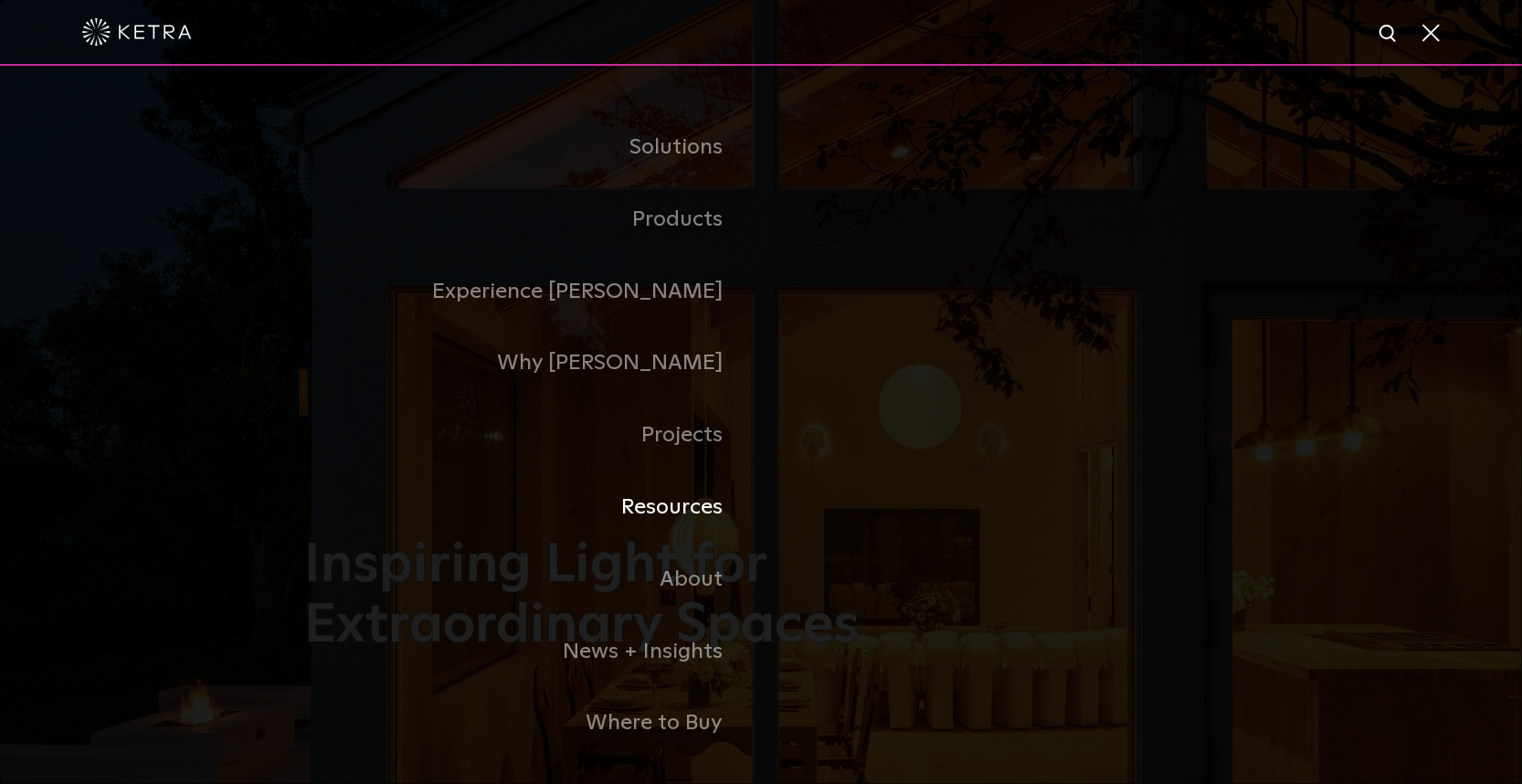
click at [660, 523] on link "Resources" at bounding box center [533, 507] width 457 height 73
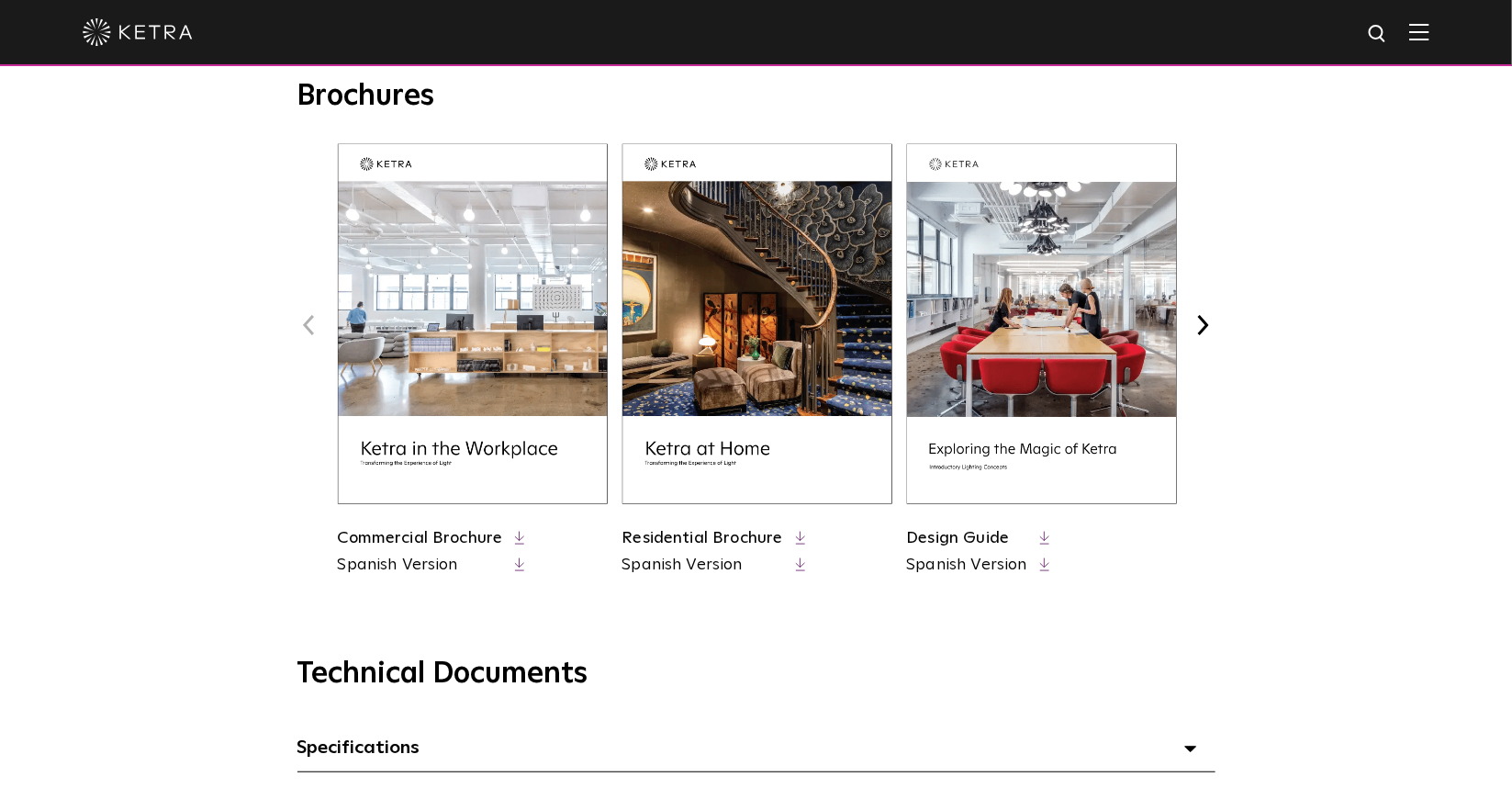
scroll to position [1033, 0]
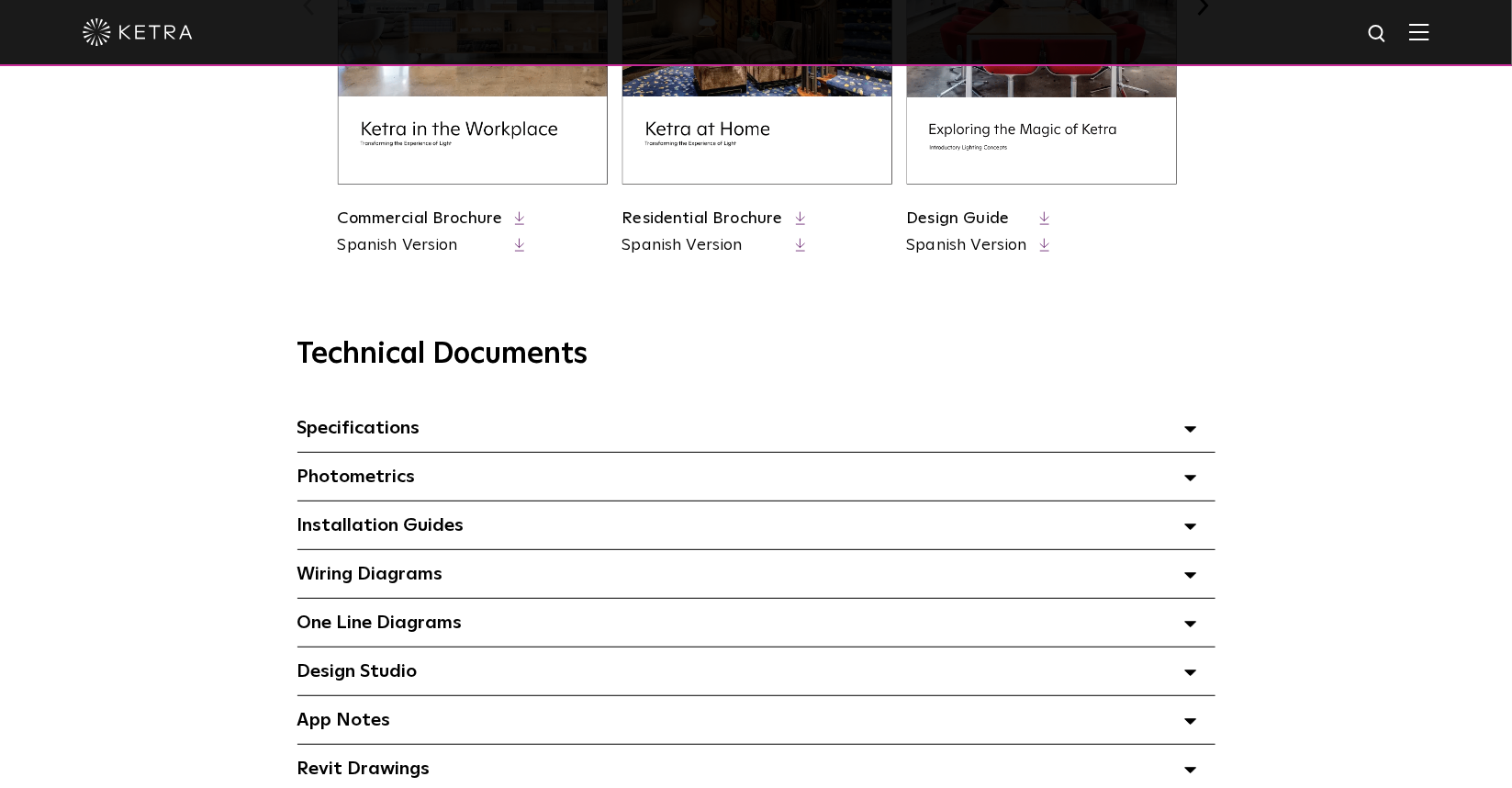
click at [393, 486] on span "Photometrics Select checkboxes to use the bulk download option below" at bounding box center [357, 476] width 118 height 19
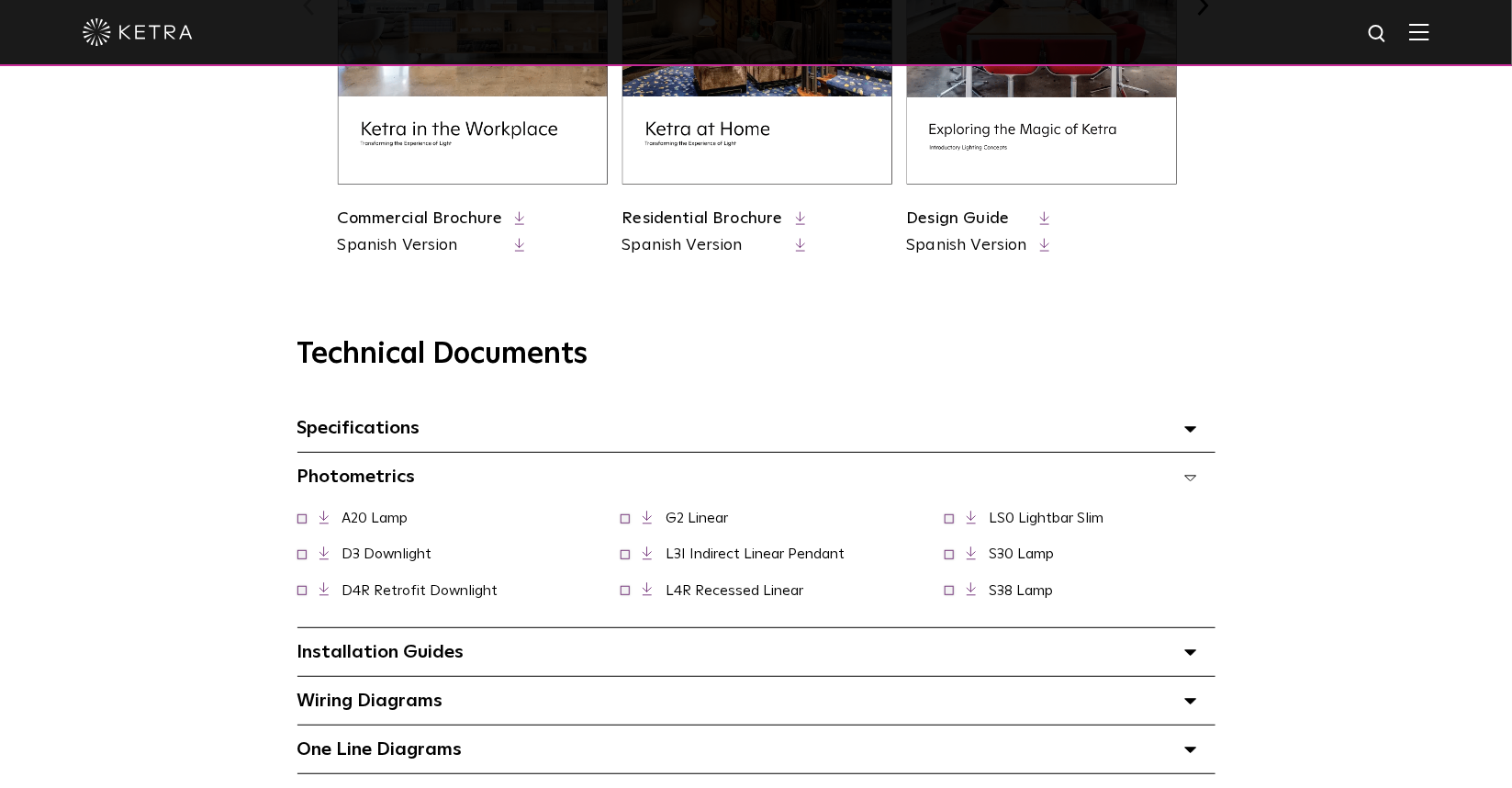
click at [384, 434] on span "Specifications Select checkboxes to use the bulk download option below" at bounding box center [359, 428] width 123 height 19
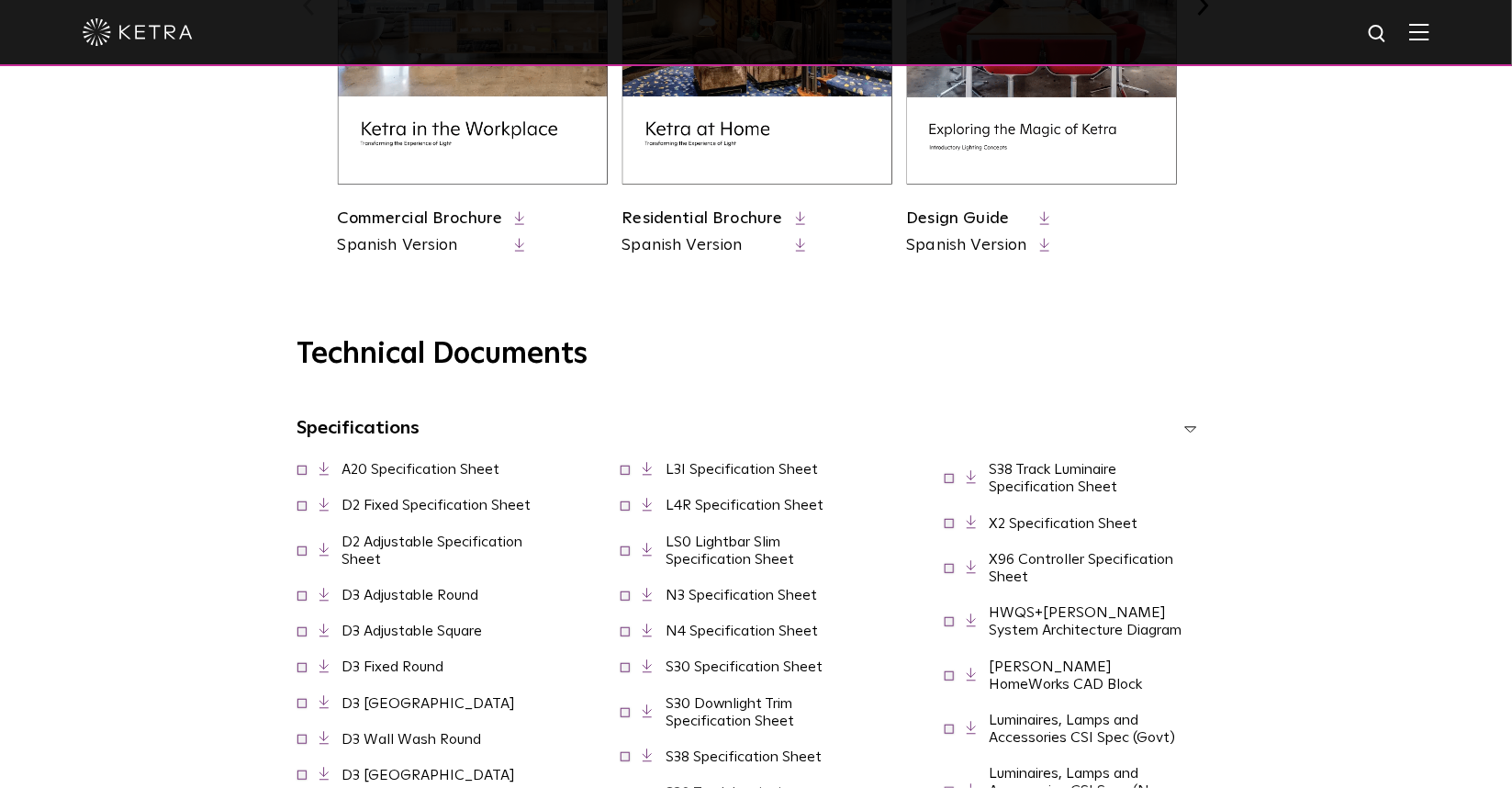
click at [1430, 39] on img at bounding box center [1419, 32] width 20 height 18
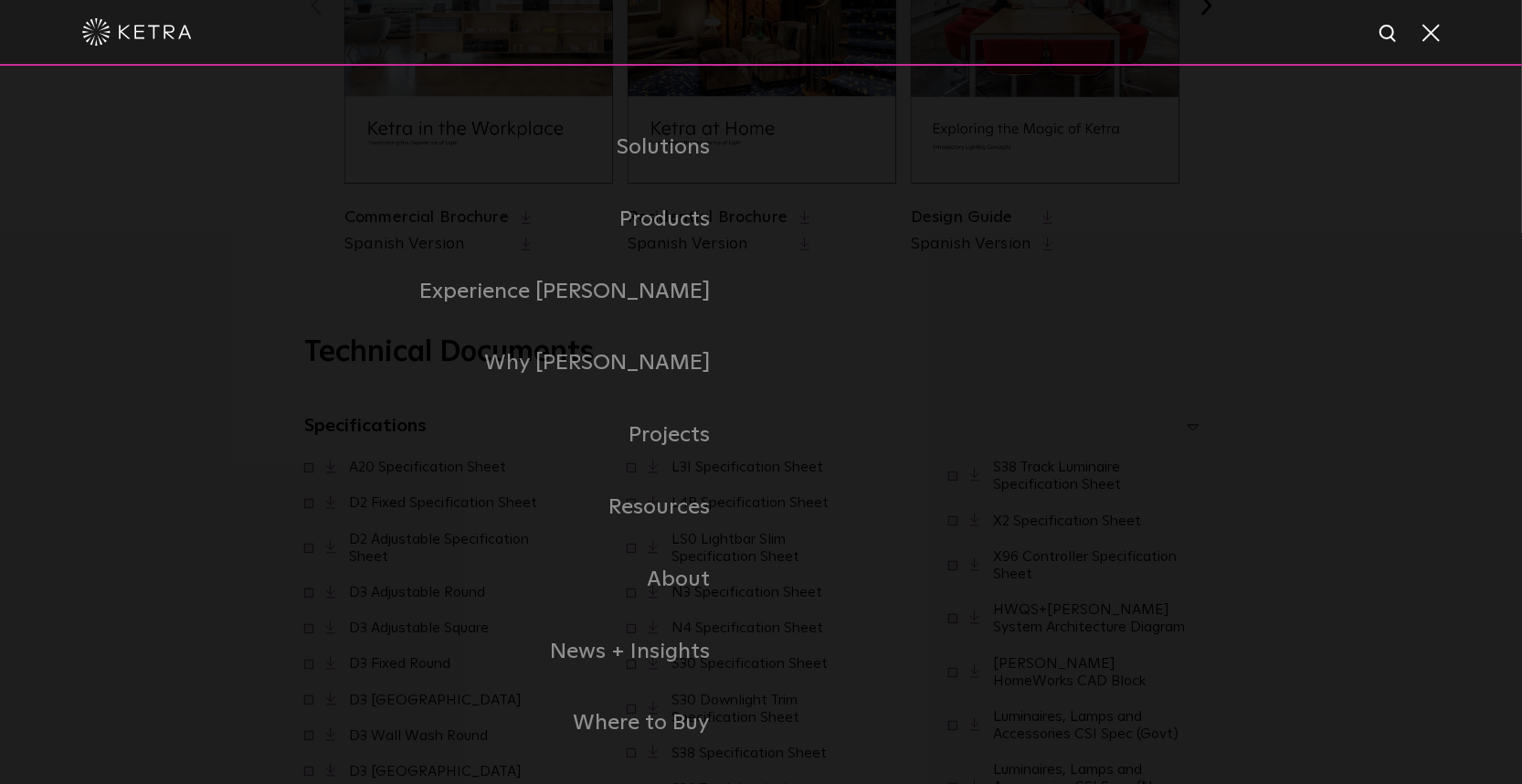
click at [1149, 265] on li "Experience [PERSON_NAME]" at bounding box center [761, 292] width 1225 height 73
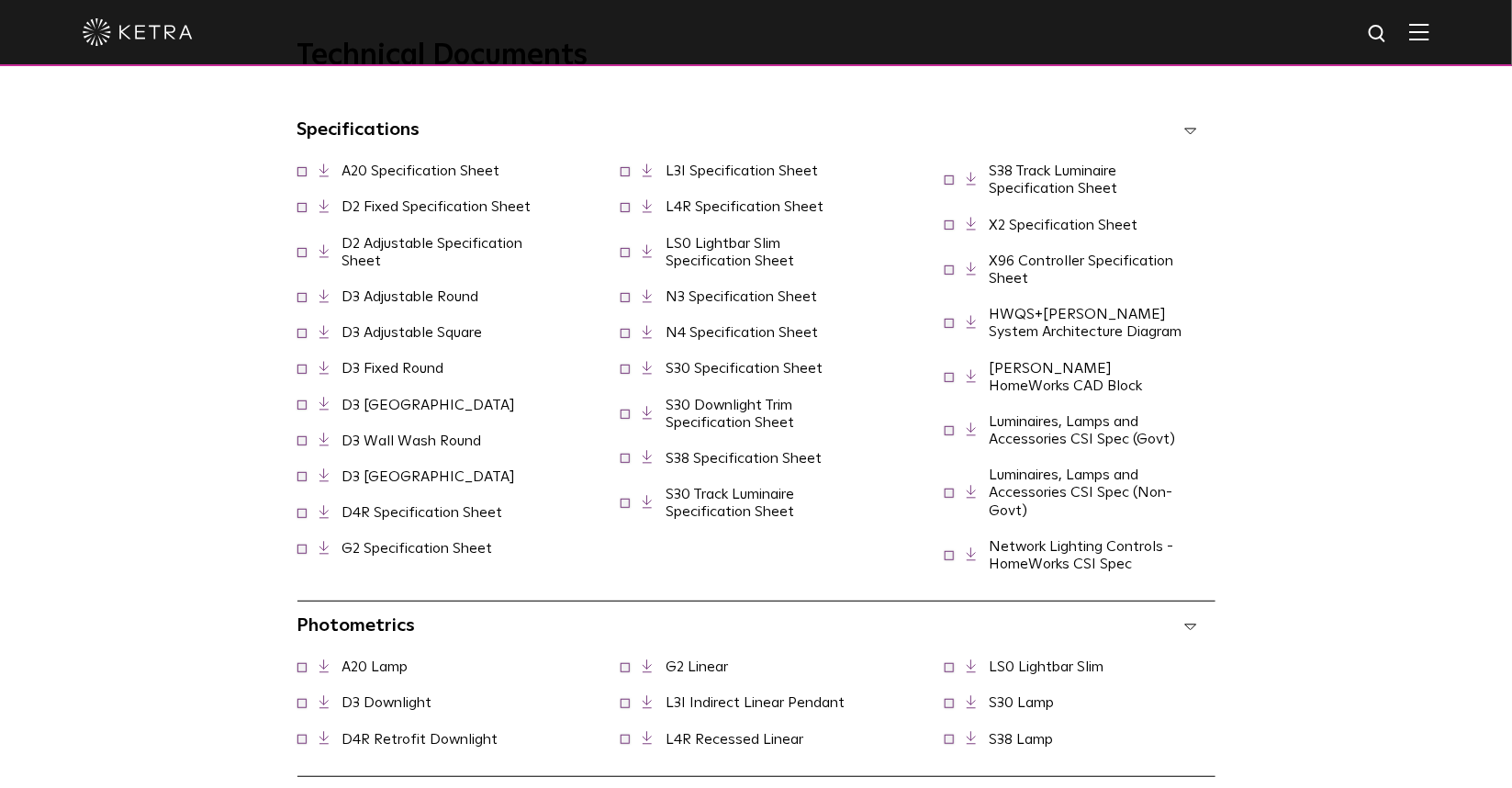
scroll to position [1378, 0]
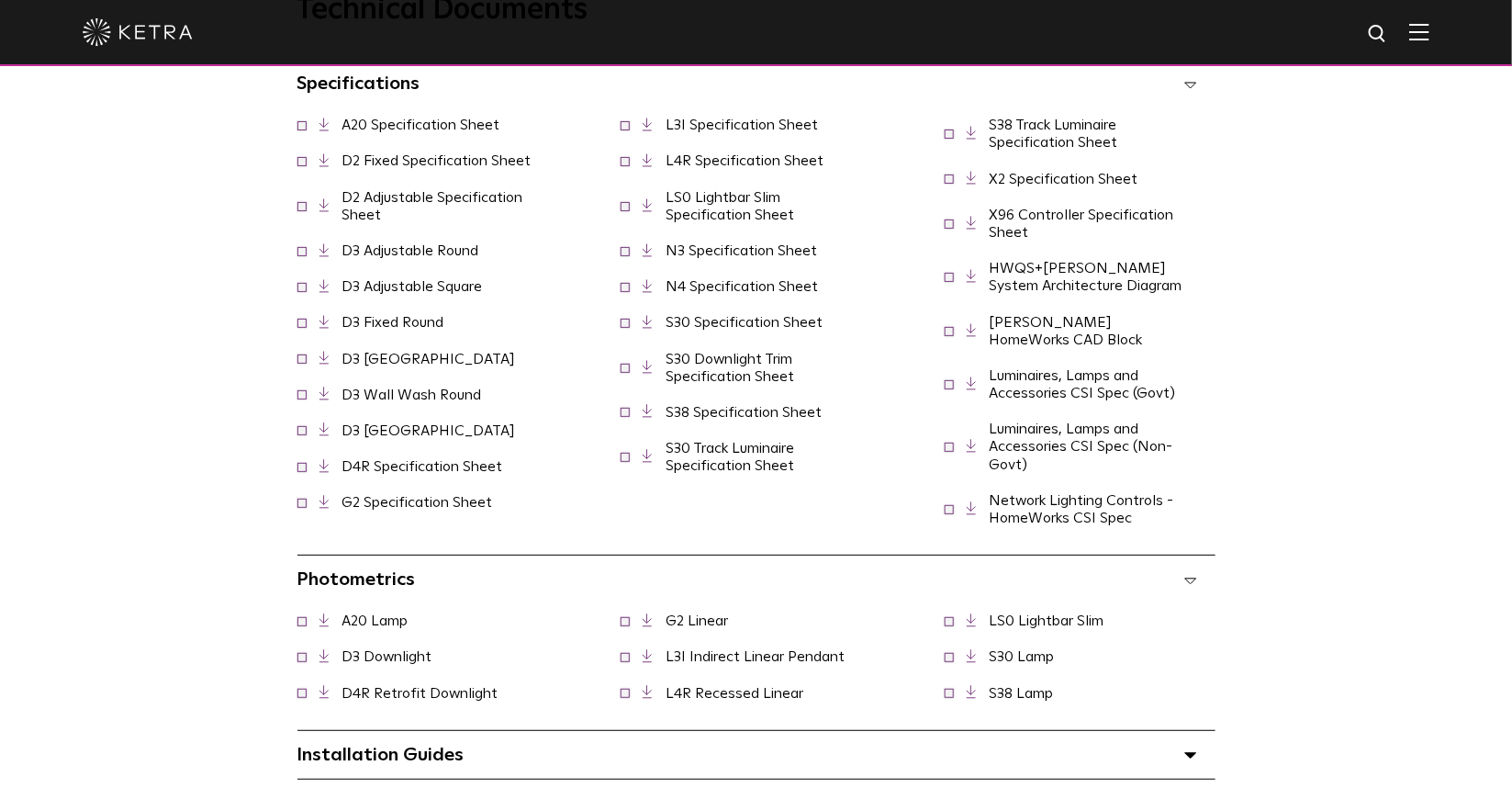
click at [433, 257] on link "D3 Adjustable Round" at bounding box center [410, 251] width 137 height 15
click at [420, 202] on link "D2 Adjustable Specification Sheet" at bounding box center [432, 206] width 180 height 33
click at [1336, 193] on div "Technical Documents Specifications Select checkboxes to use the bulk download o…" at bounding box center [756, 556] width 1259 height 1127
